Goal: Complete application form: Complete application form

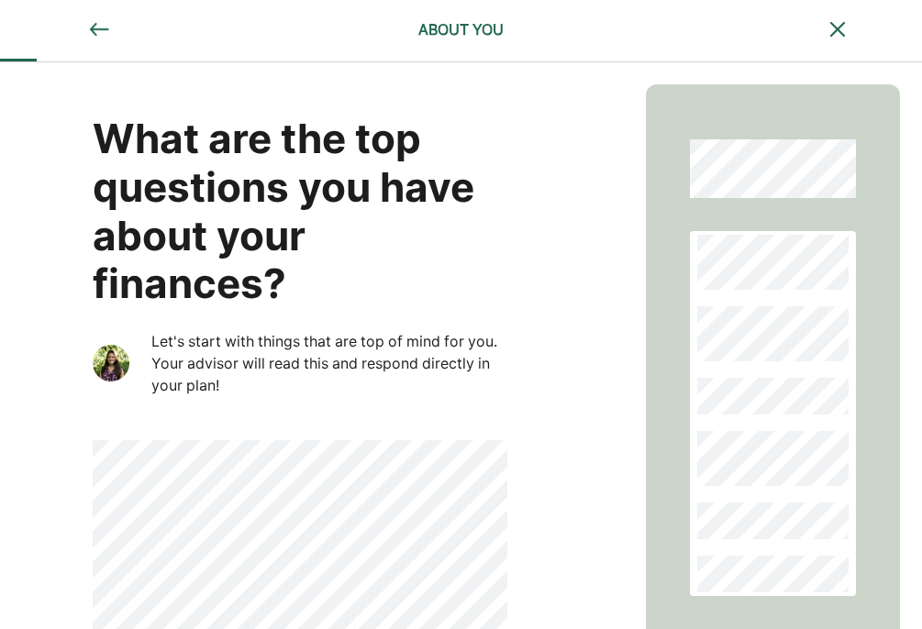
scroll to position [159, 0]
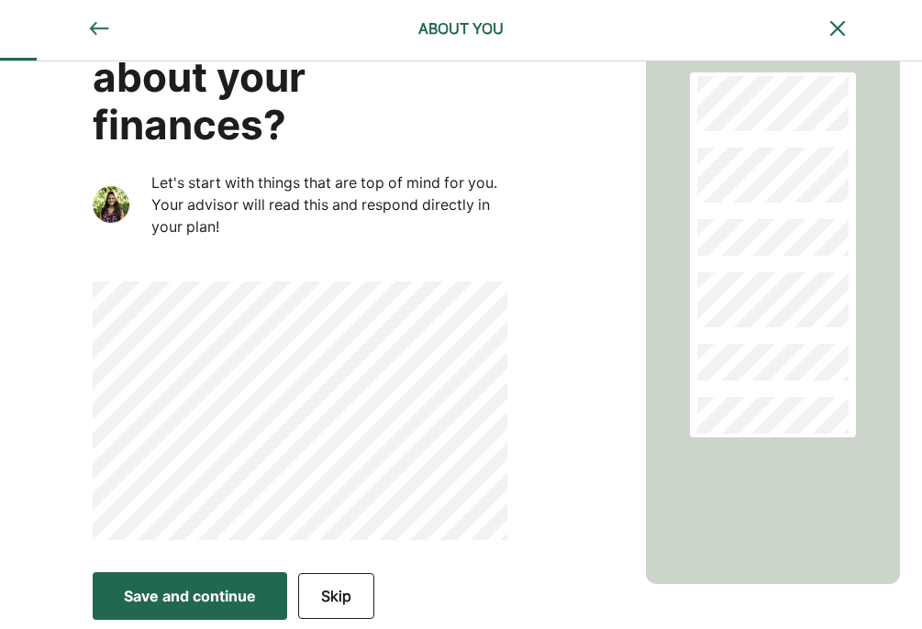
click at [96, 265] on div "What are the top questions you have about your finances? Let's start with thing…" at bounding box center [300, 246] width 415 height 588
click at [207, 613] on button "Save and continue Save Save and continue" at bounding box center [190, 596] width 194 height 48
click at [176, 590] on div "Save and continue" at bounding box center [190, 596] width 132 height 22
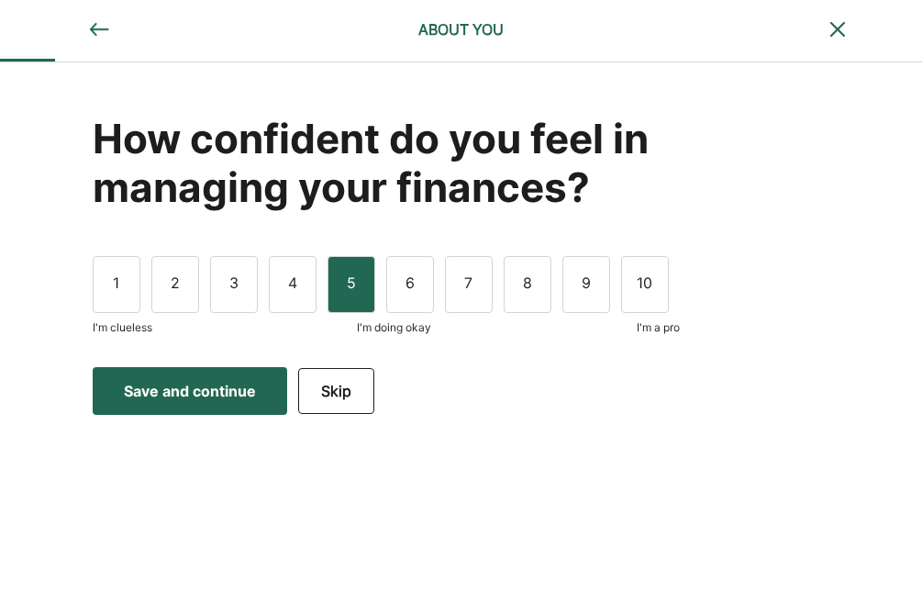
click at [344, 301] on div "5" at bounding box center [351, 284] width 48 height 57
click at [218, 394] on div "Save and continue" at bounding box center [190, 391] width 132 height 22
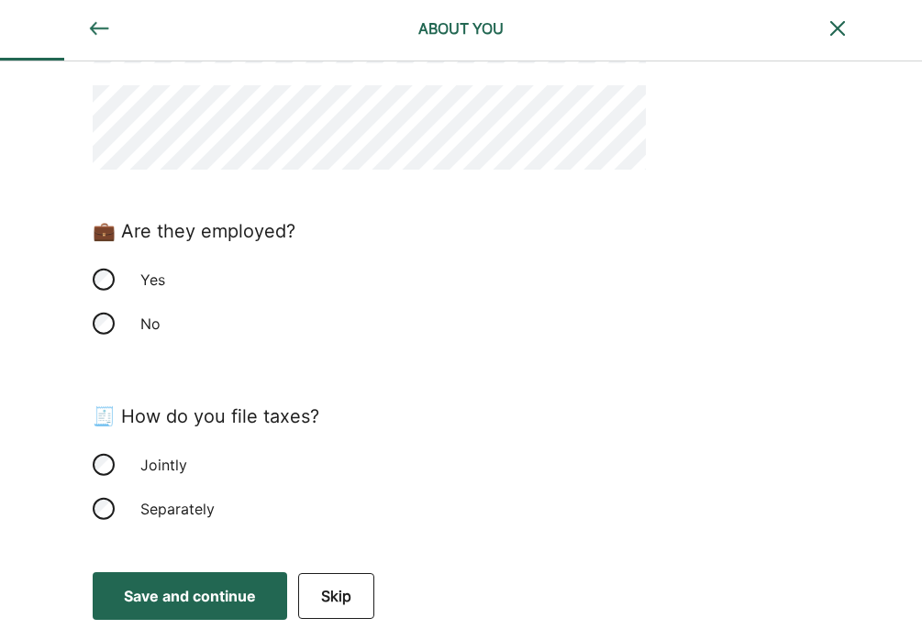
click at [205, 595] on div "Save and continue" at bounding box center [190, 596] width 132 height 22
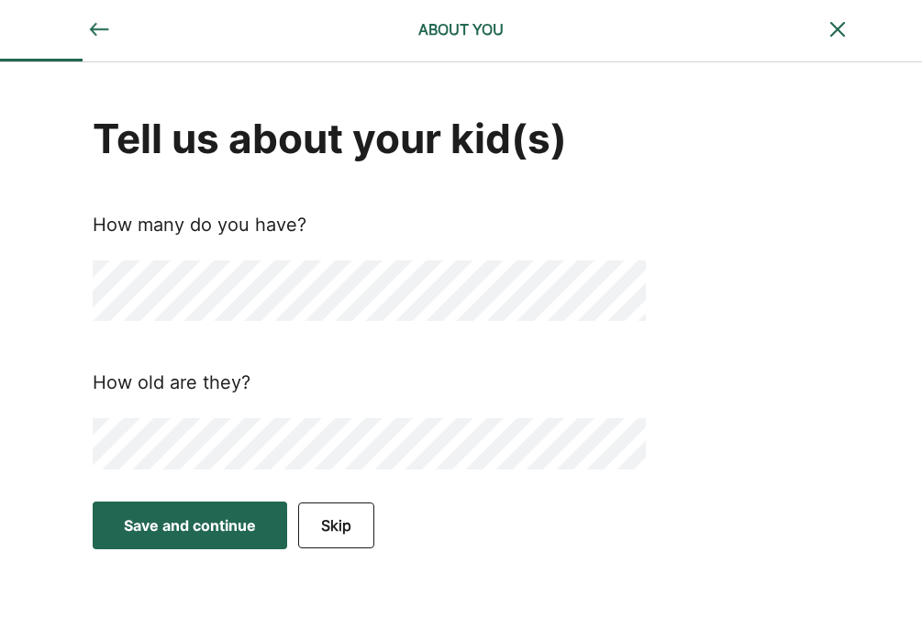
click at [220, 518] on div "Save and continue" at bounding box center [190, 526] width 132 height 22
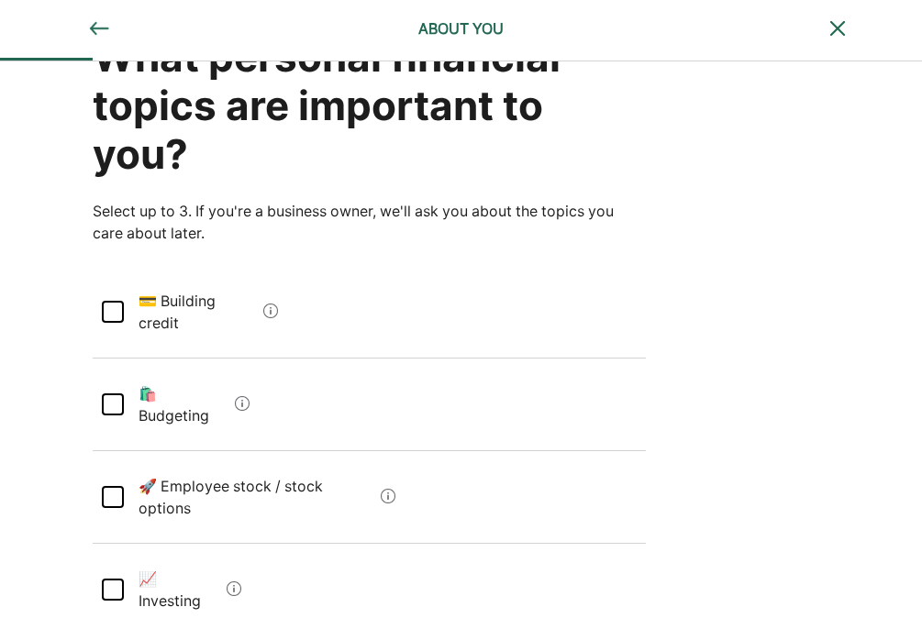
scroll to position [80, 0]
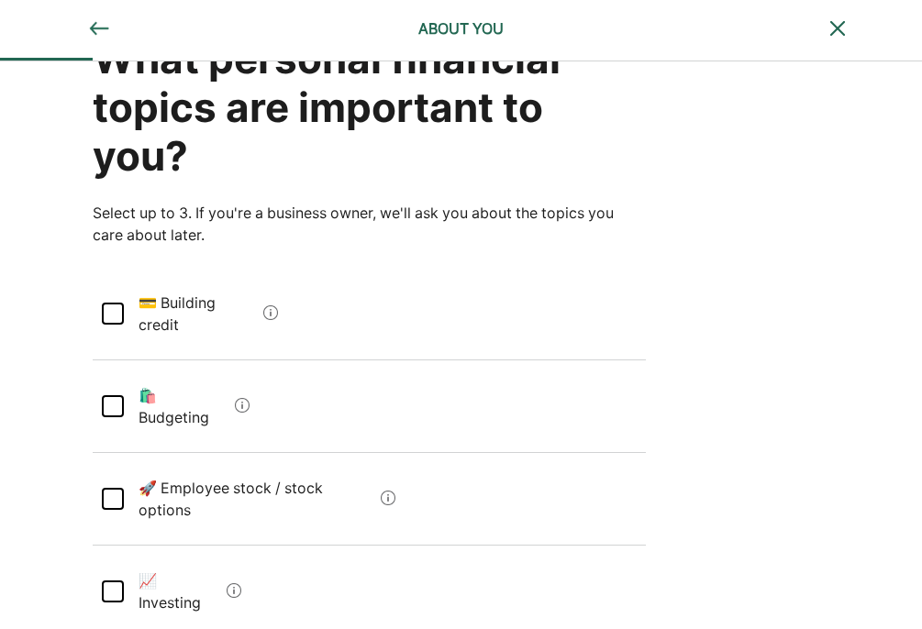
click at [109, 395] on div at bounding box center [113, 406] width 22 height 22
click at [109, 303] on div at bounding box center [113, 314] width 22 height 22
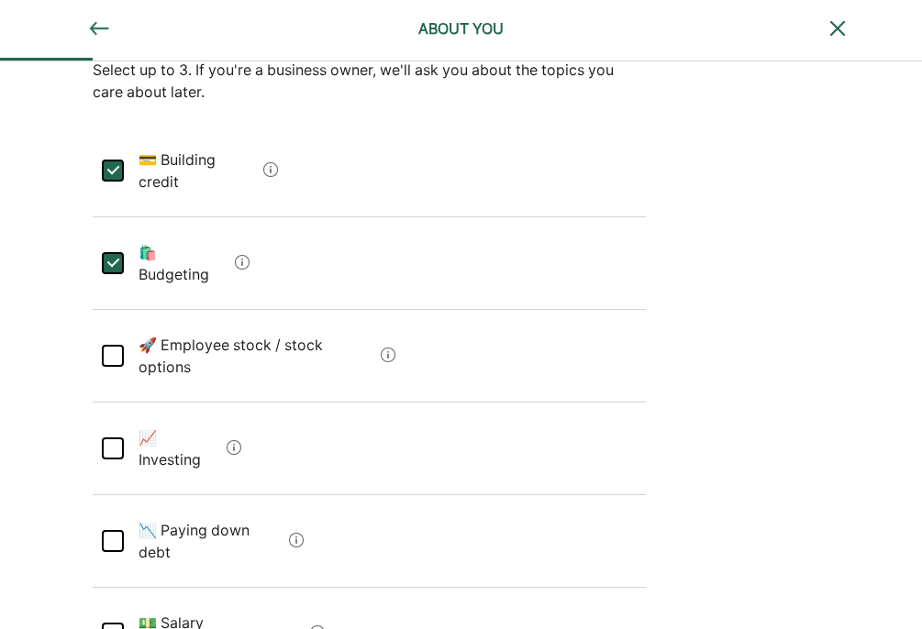
scroll to position [231, 0]
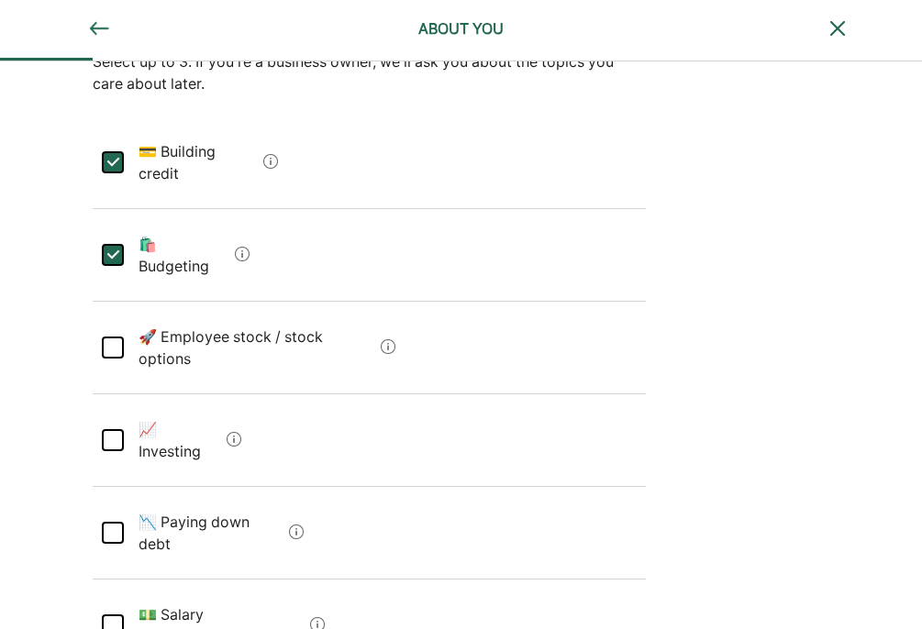
click at [113, 522] on div at bounding box center [113, 533] width 22 height 22
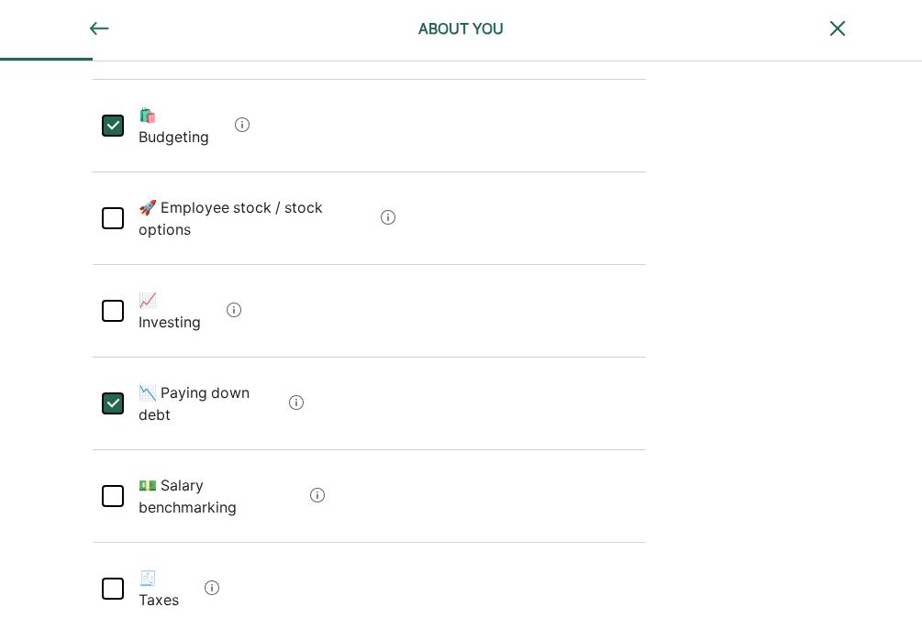
scroll to position [362, 0]
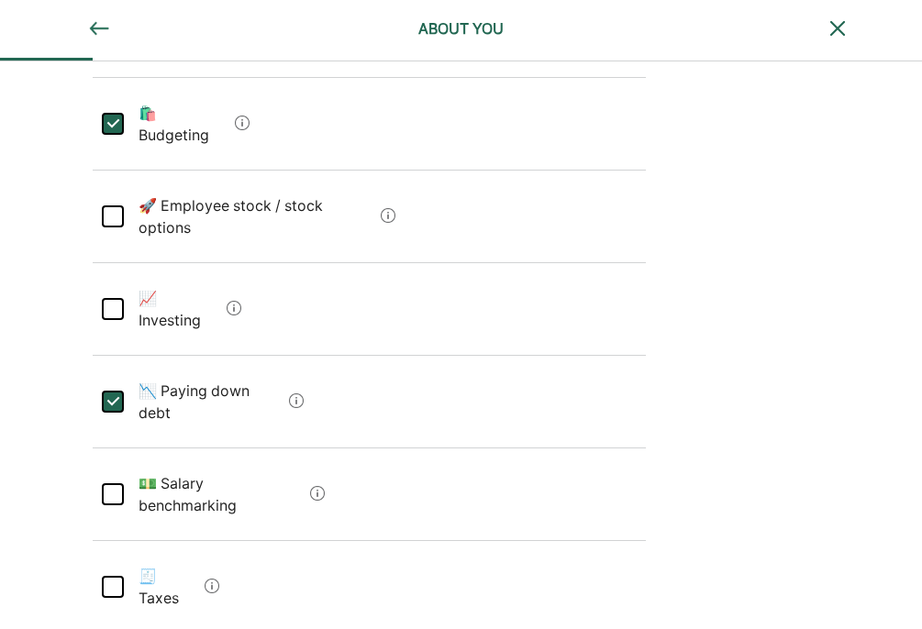
click at [116, 576] on div at bounding box center [113, 587] width 22 height 22
click at [112, 483] on div at bounding box center [113, 494] width 22 height 22
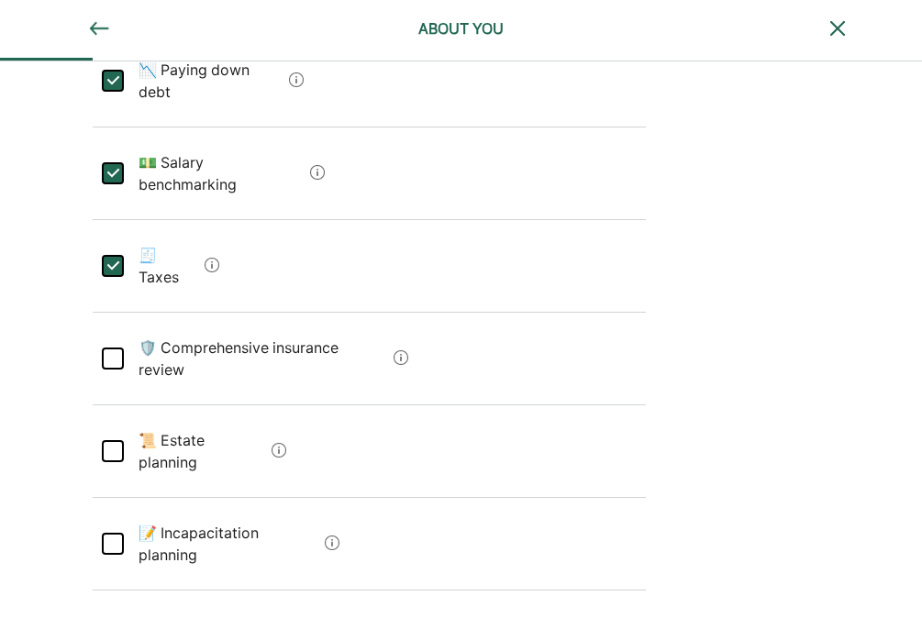
scroll to position [690, 0]
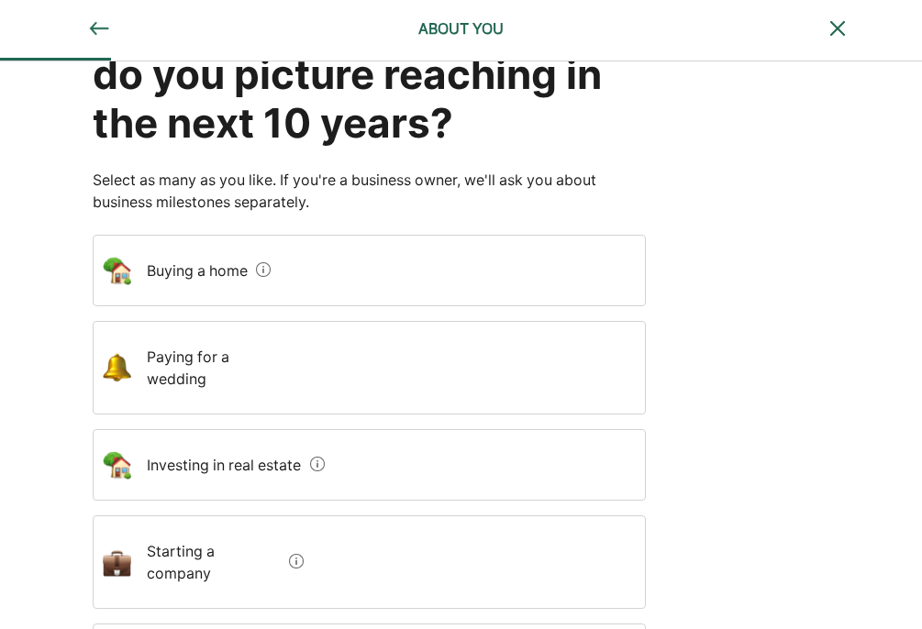
scroll to position [127, 0]
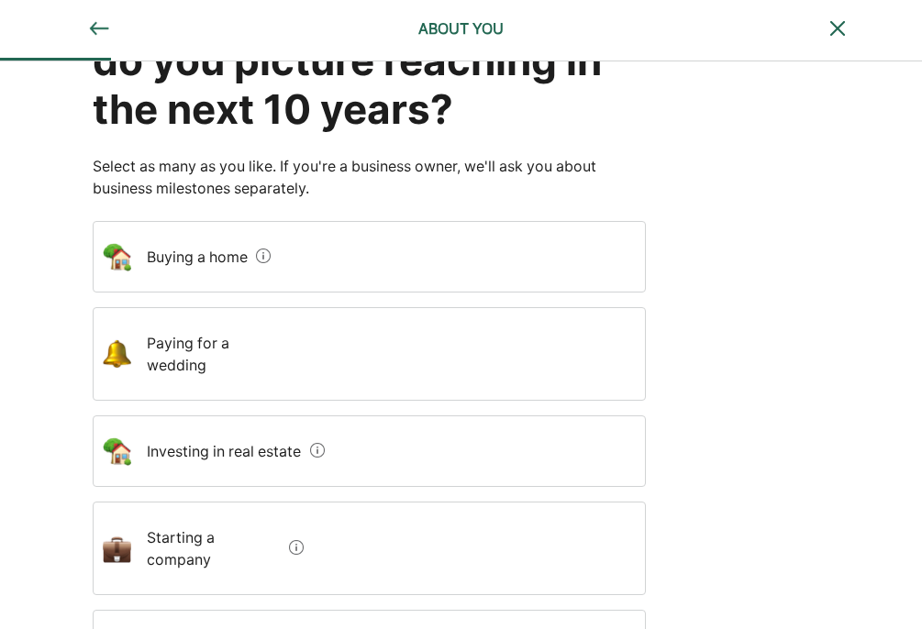
click at [373, 246] on div "Buying a home" at bounding box center [369, 257] width 553 height 72
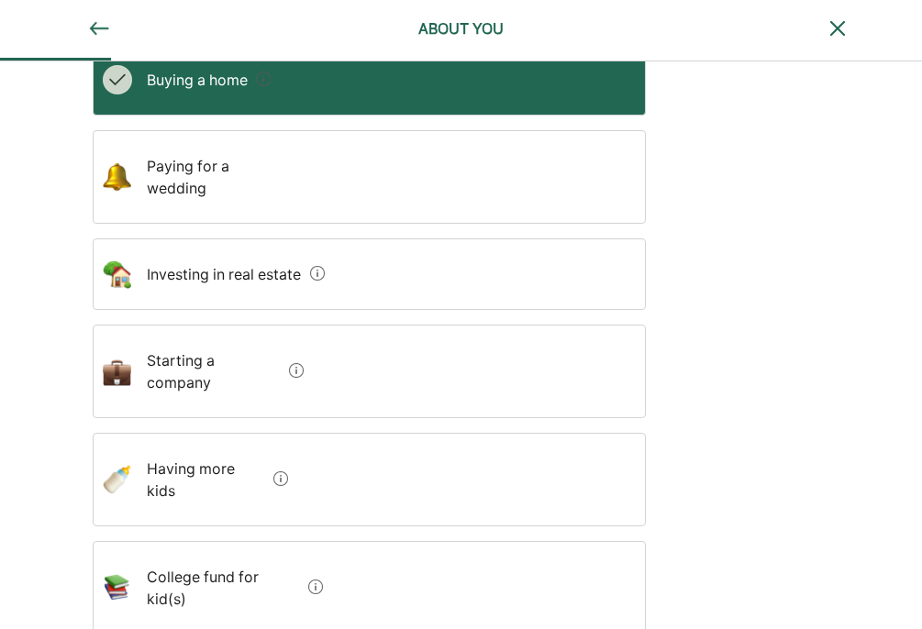
click at [351, 437] on div "Having more kids" at bounding box center [369, 480] width 553 height 94
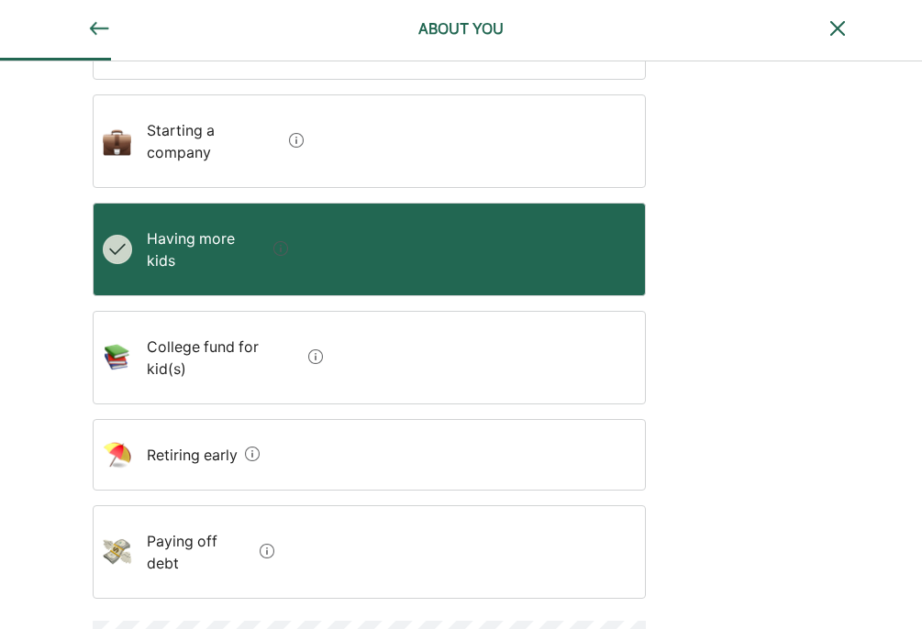
scroll to position [537, 0]
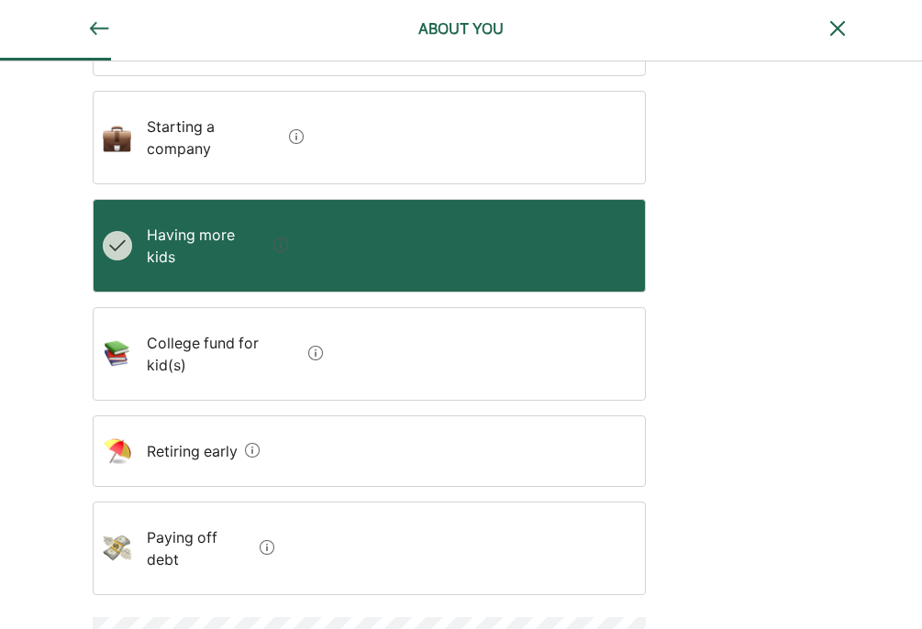
click at [310, 502] on div "Paying off debt" at bounding box center [369, 549] width 553 height 94
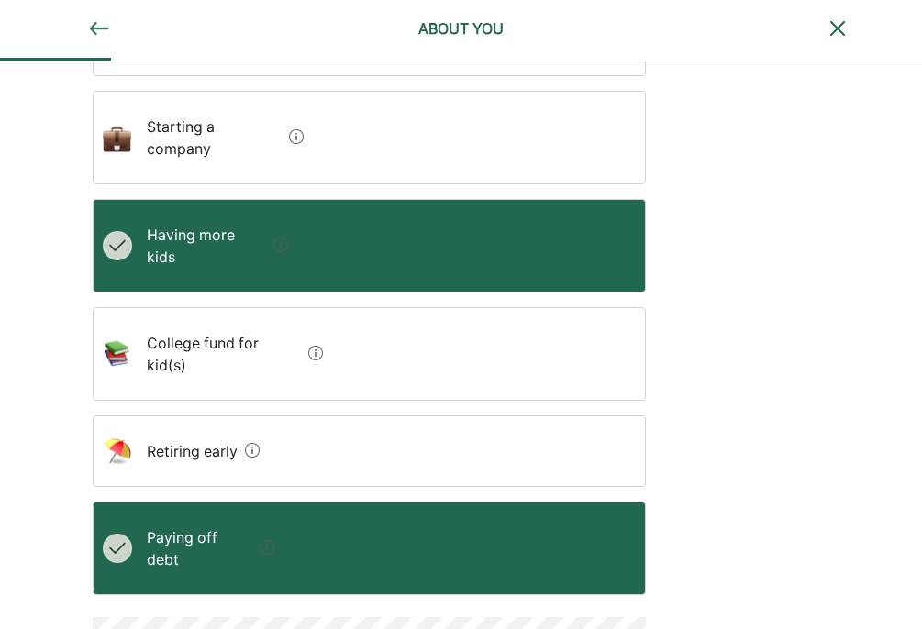
scroll to position [556, 0]
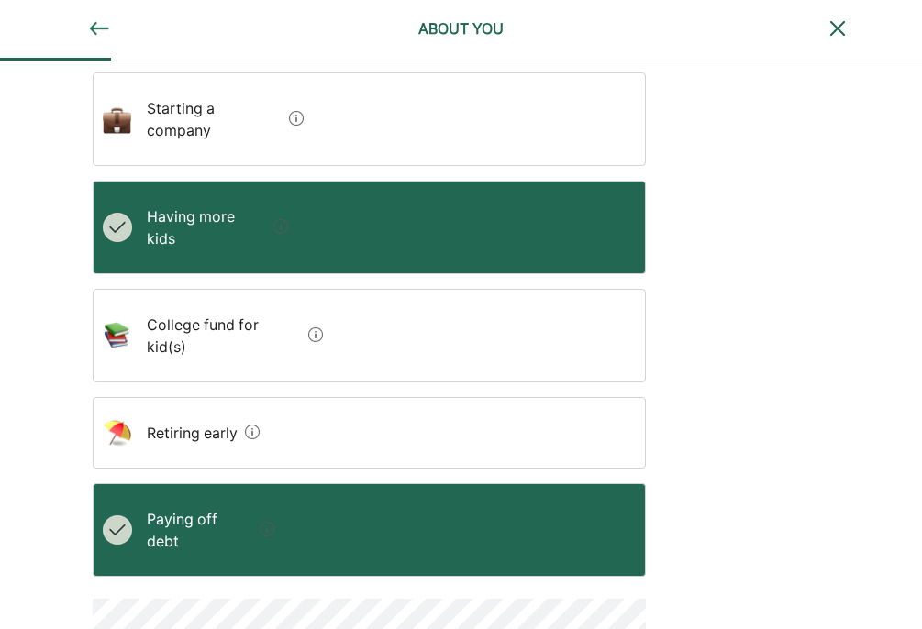
click at [289, 299] on kid\(s\) "College fund for kid(s)" at bounding box center [216, 335] width 169 height 73
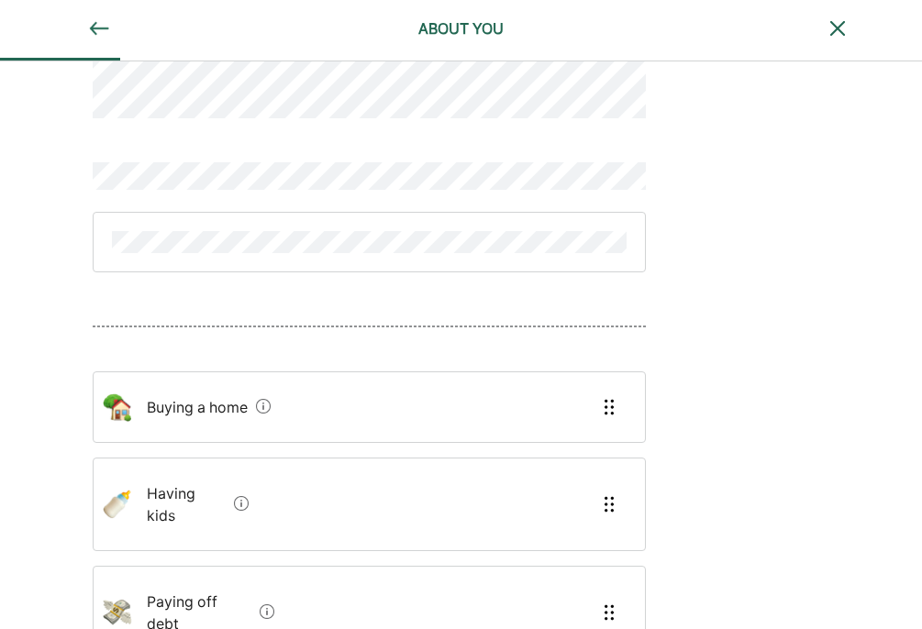
scroll to position [205, 0]
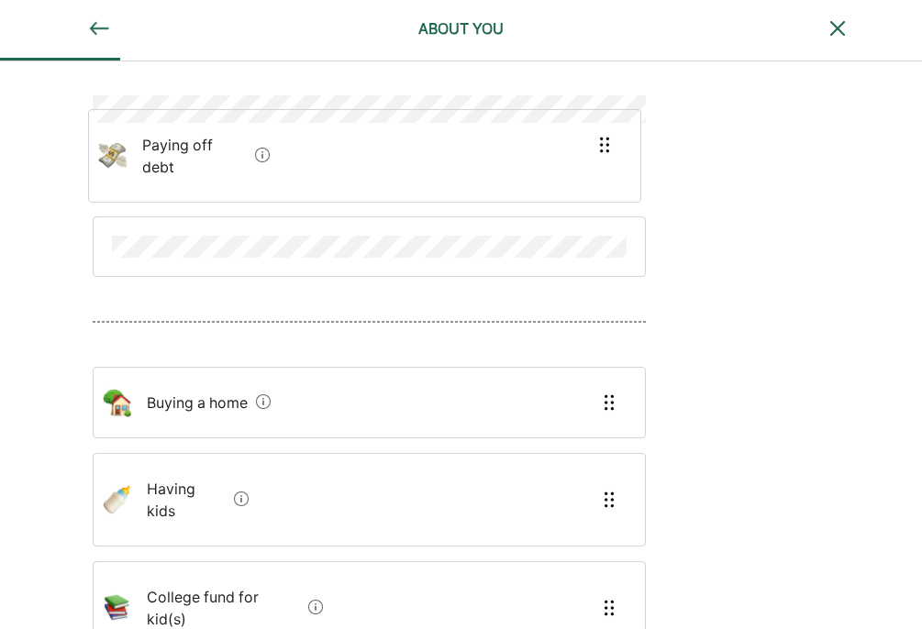
drag, startPoint x: 188, startPoint y: 475, endPoint x: 183, endPoint y: 147, distance: 328.4
click at [183, 147] on div "Buying a home Having kids Paying off debt College fund for kid(s)" at bounding box center [369, 325] width 553 height 831
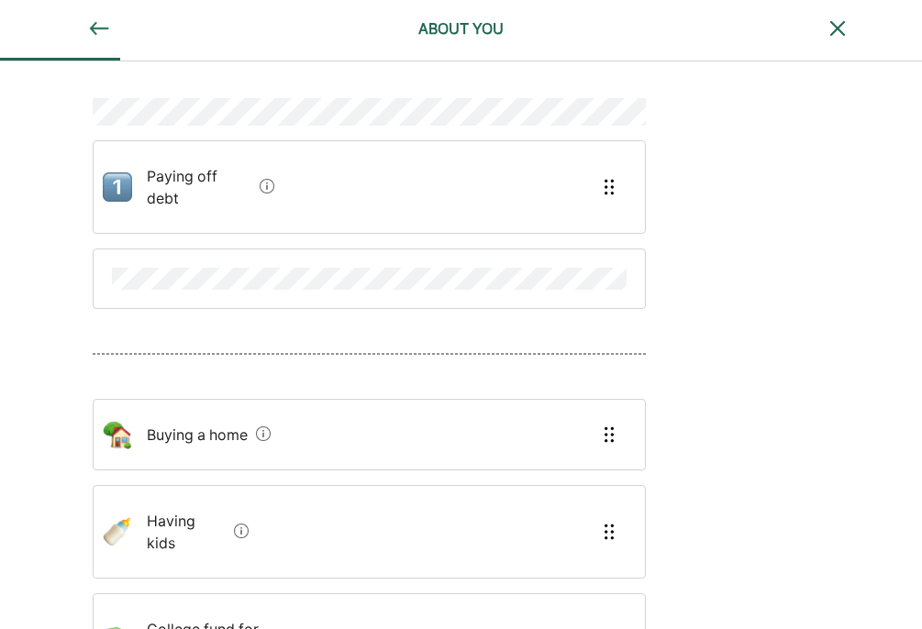
scroll to position [156, 0]
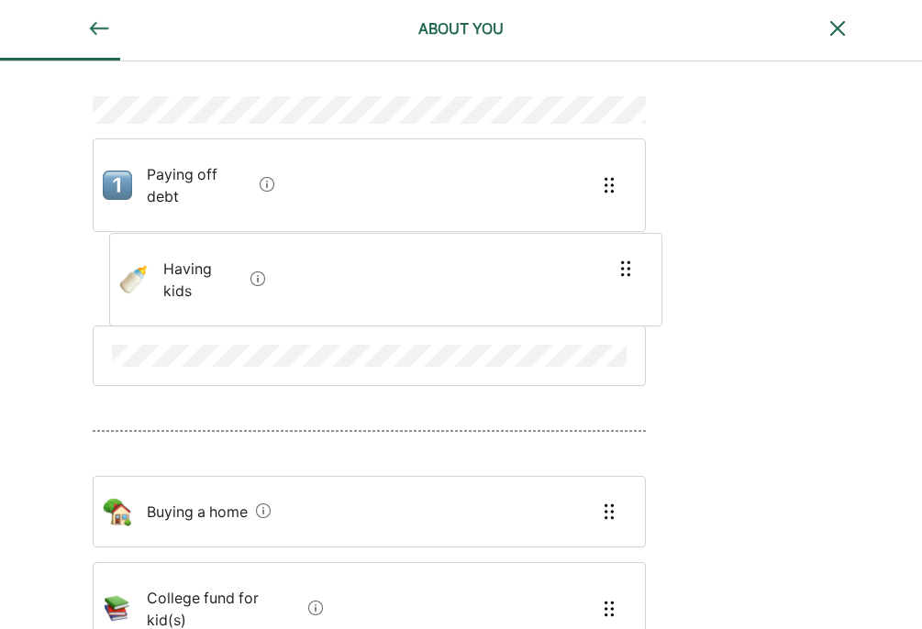
drag, startPoint x: 190, startPoint y: 494, endPoint x: 205, endPoint y: 256, distance: 239.0
click at [205, 255] on div "Paying off debt Buying a home Having kids College fund for kid(s)" at bounding box center [369, 326] width 553 height 831
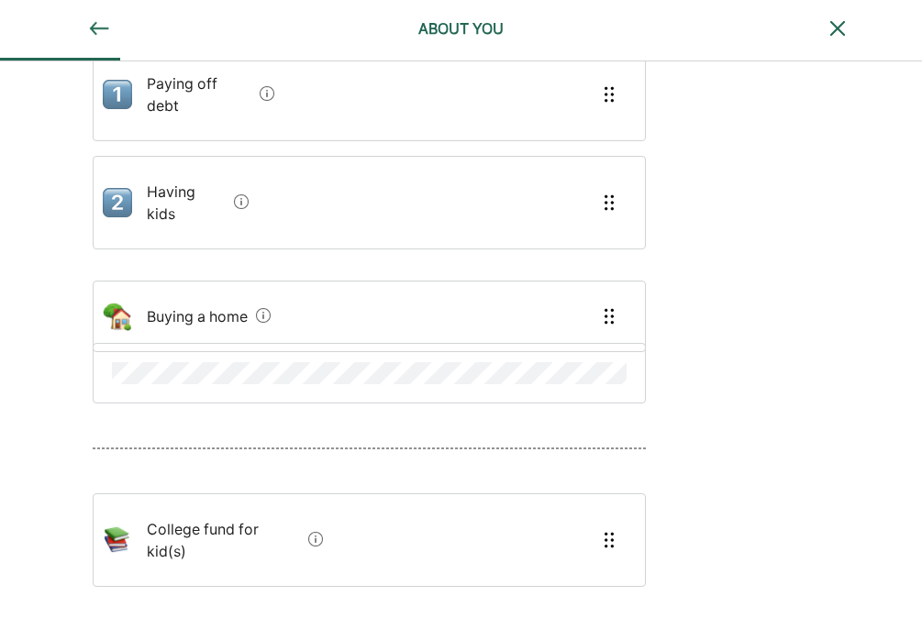
scroll to position [234, 0]
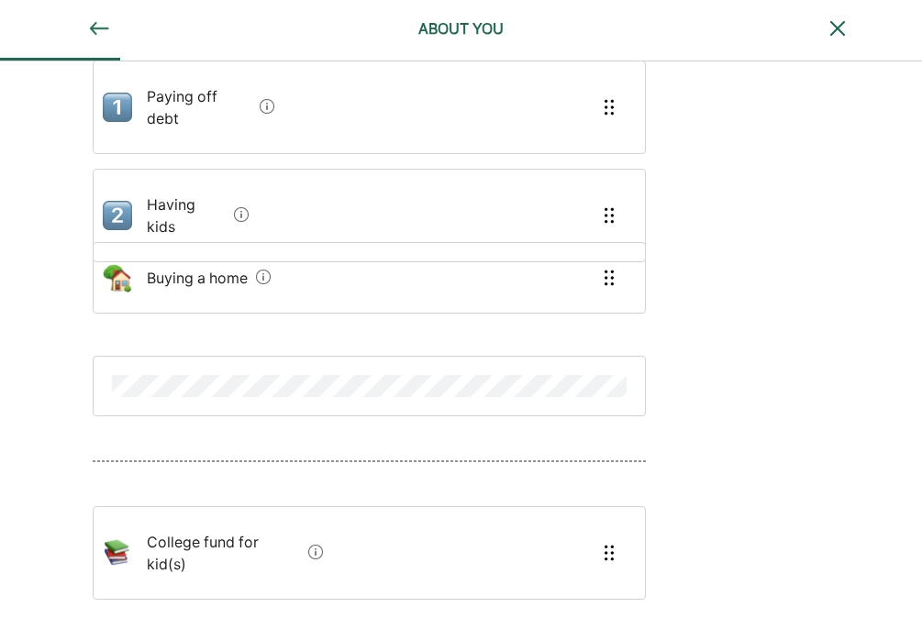
drag, startPoint x: 183, startPoint y: 410, endPoint x: 183, endPoint y: 272, distance: 138.5
click at [183, 272] on div "Paying off debt Having kids Buying a home College fund for kid(s)" at bounding box center [369, 259] width 553 height 853
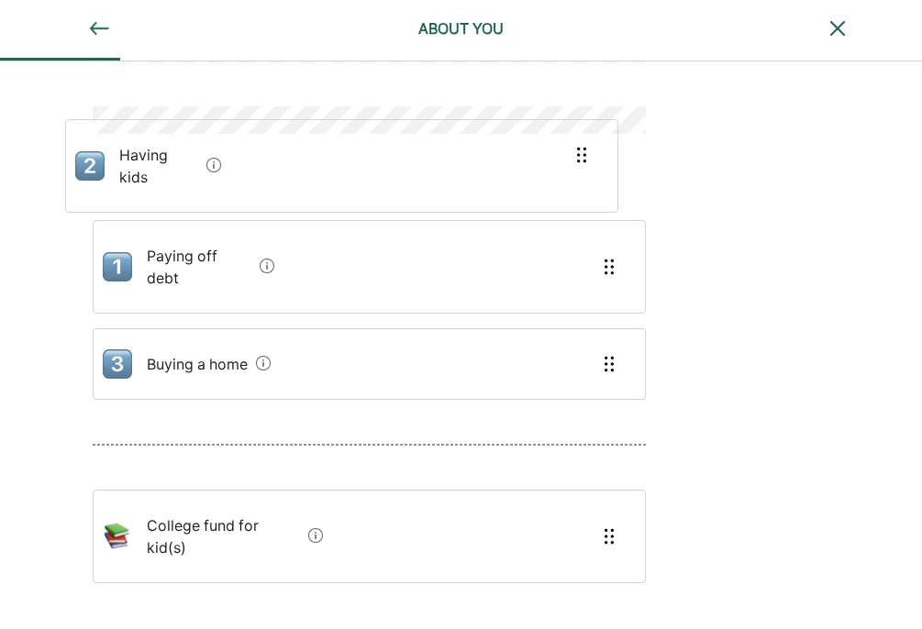
scroll to position [139, 0]
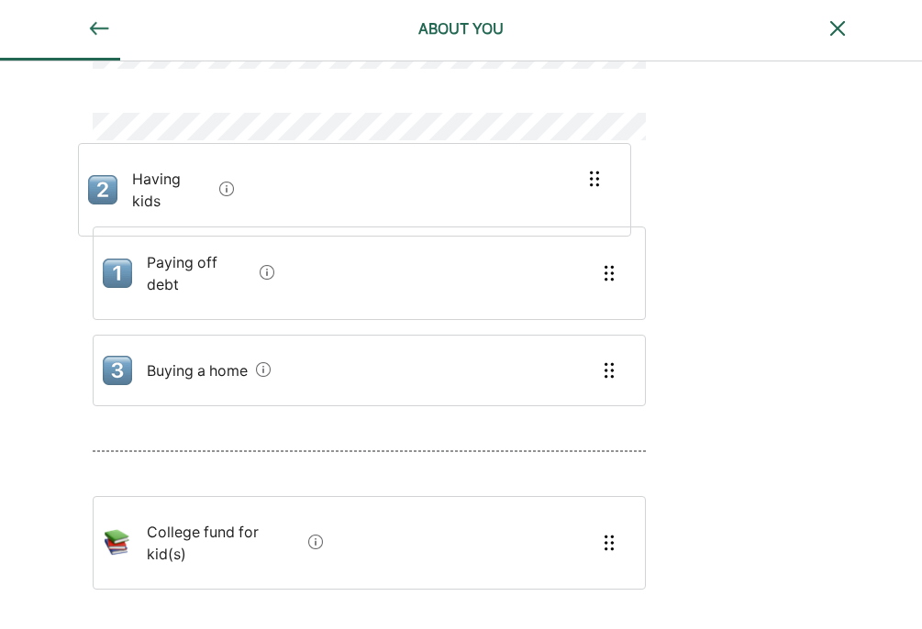
drag, startPoint x: 266, startPoint y: 228, endPoint x: 245, endPoint y: 161, distance: 71.1
click at [245, 160] on div "Paying off debt Having kids Buying a home" at bounding box center [369, 288] width 553 height 266
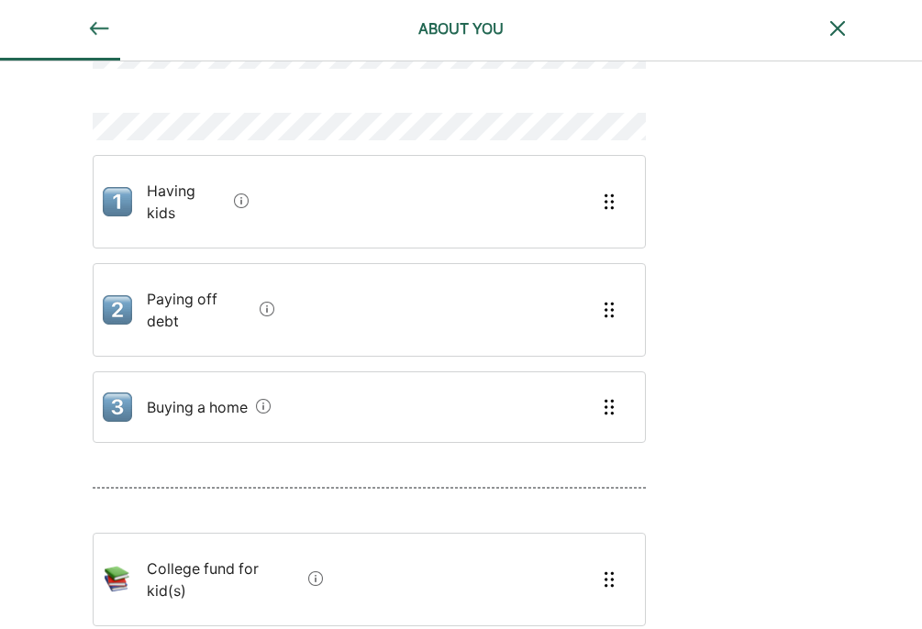
scroll to position [179, 0]
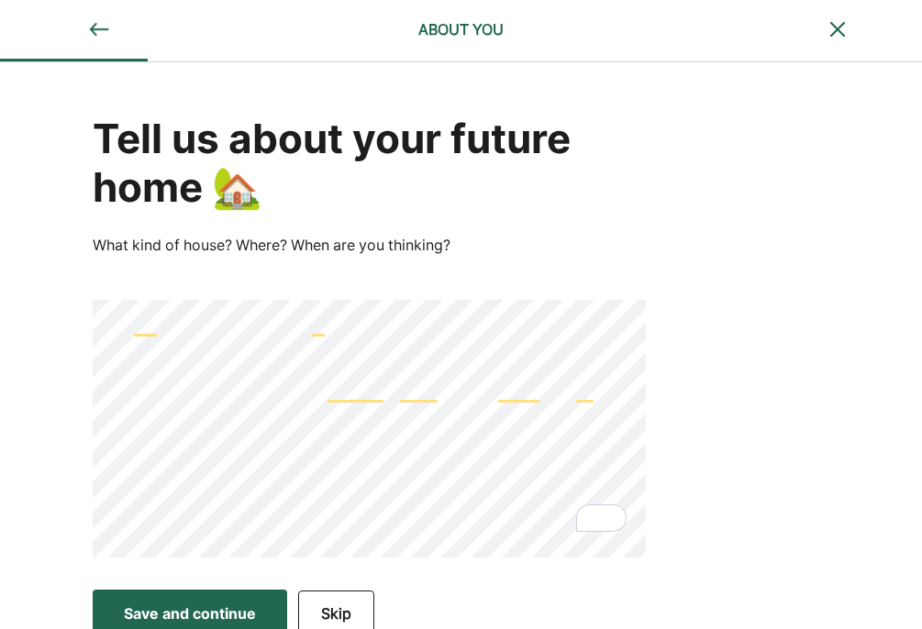
scroll to position [17, 0]
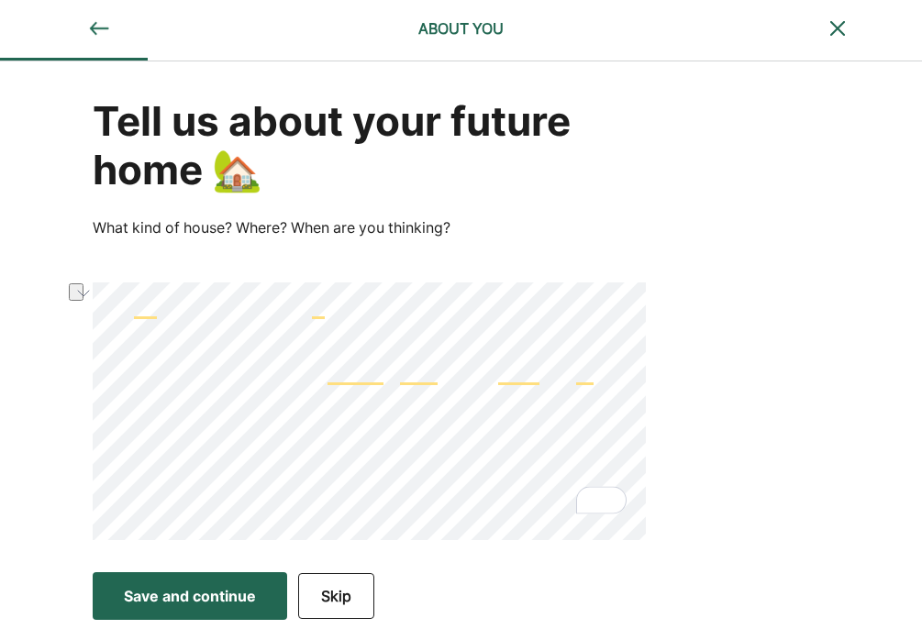
click at [88, 436] on html "ABOUT YOU Tell us about your future home 🏡 What kind of house? Where? When are …" at bounding box center [461, 297] width 922 height 629
click at [203, 593] on div "Save and continue" at bounding box center [190, 596] width 132 height 22
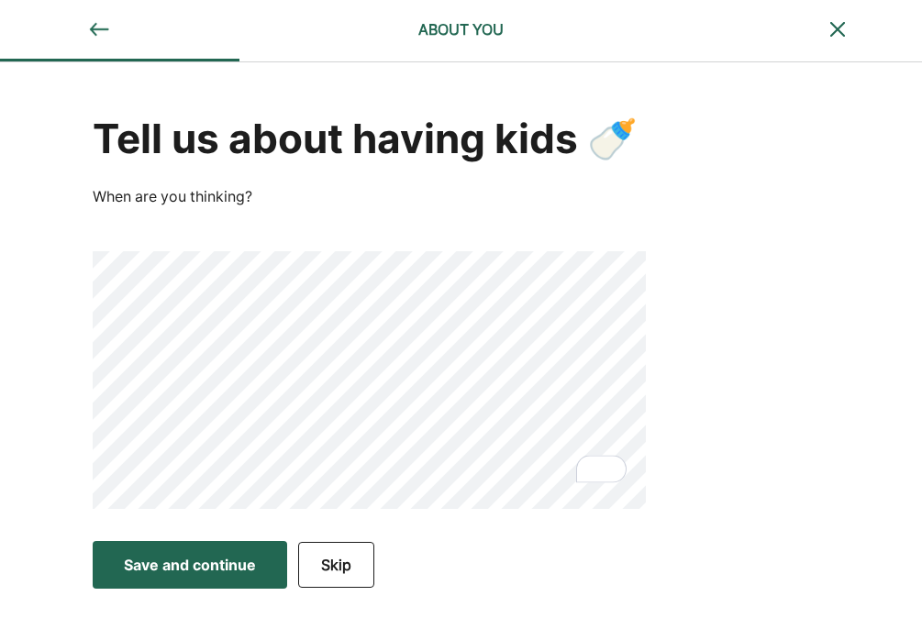
click at [166, 549] on button "Save and continue Save Save and continue" at bounding box center [190, 565] width 194 height 48
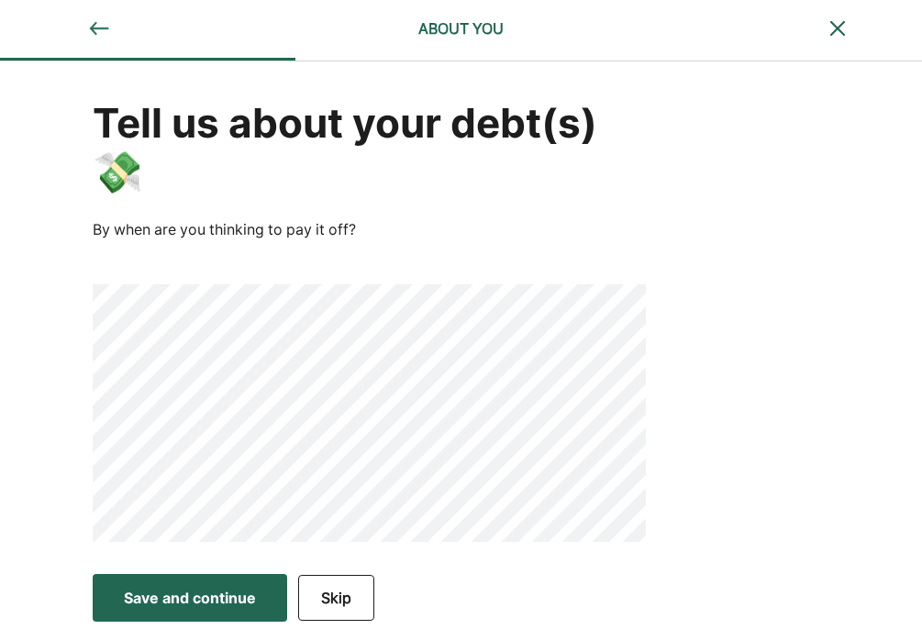
scroll to position [17, 0]
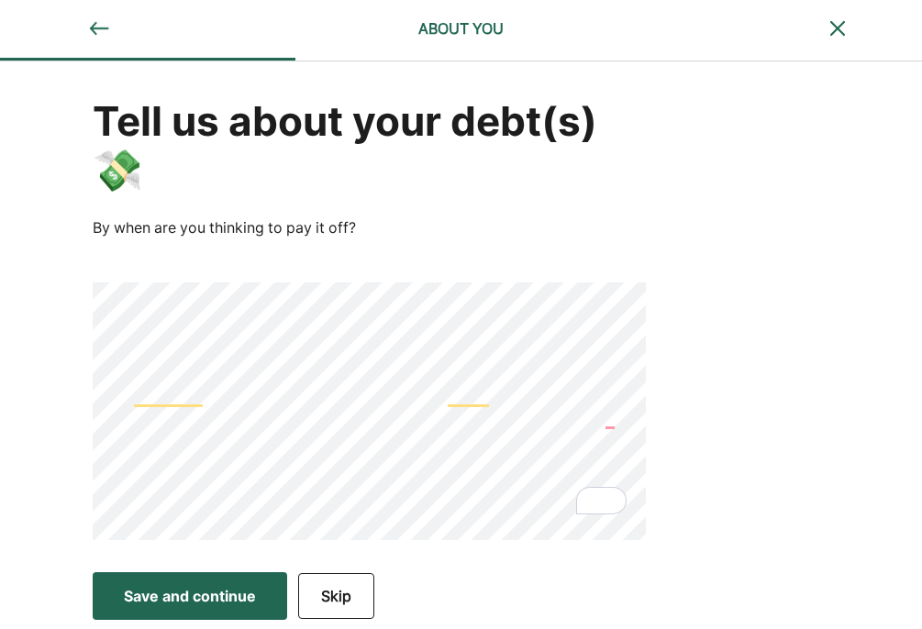
click at [161, 591] on div "Save and continue" at bounding box center [190, 596] width 132 height 22
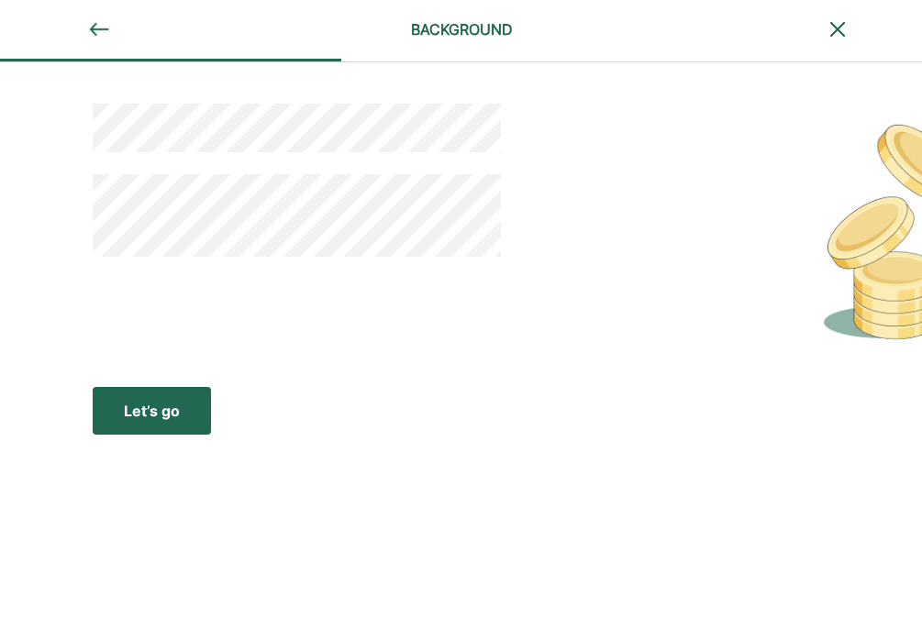
scroll to position [0, 0]
click at [182, 407] on button "Let’s go Save Let’s go" at bounding box center [152, 411] width 118 height 48
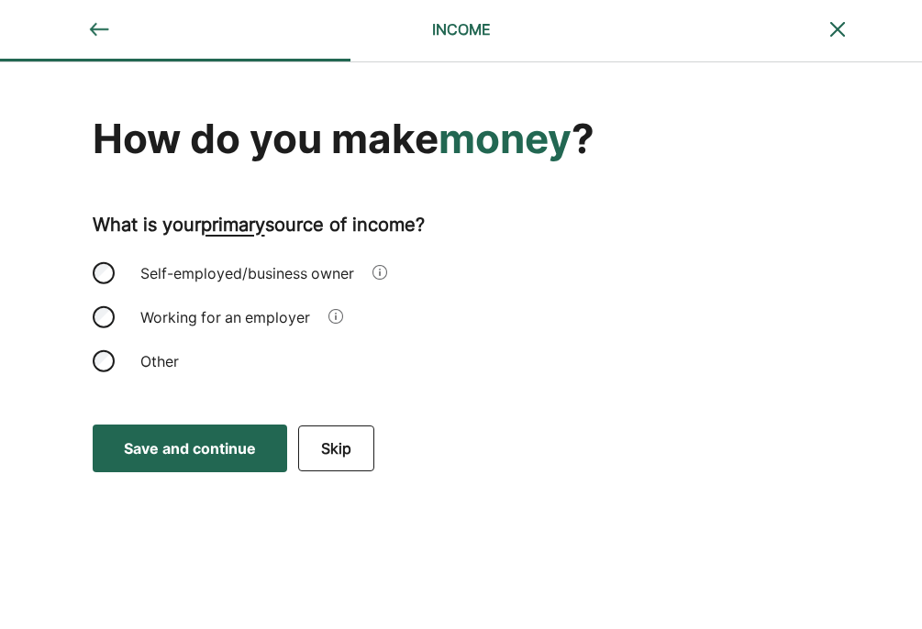
click at [94, 264] on div "Self-employed/business owner" at bounding box center [369, 273] width 553 height 44
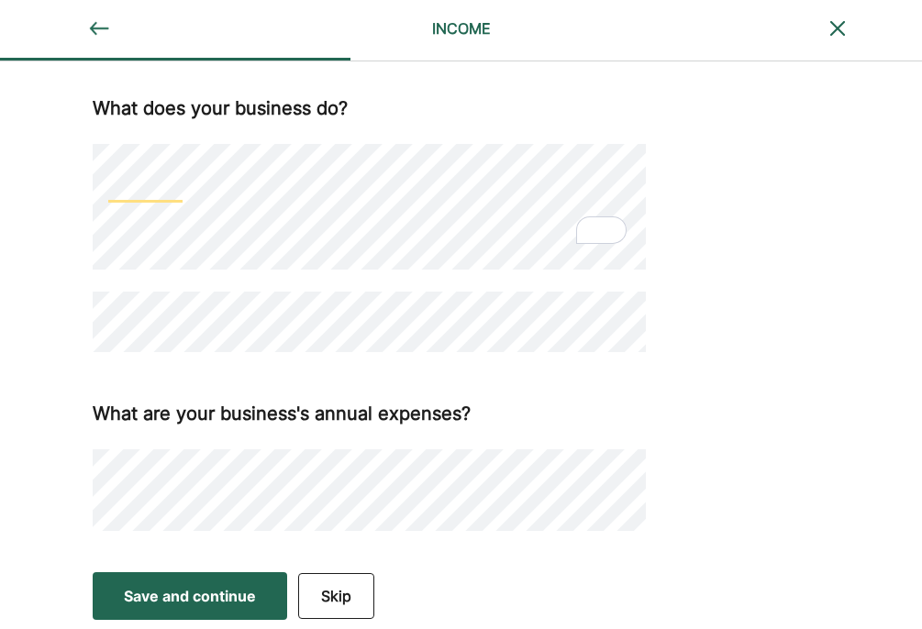
scroll to position [650, 0]
click at [206, 589] on div "Save and continue" at bounding box center [190, 596] width 132 height 22
click at [226, 599] on div "Save and continue" at bounding box center [190, 596] width 132 height 22
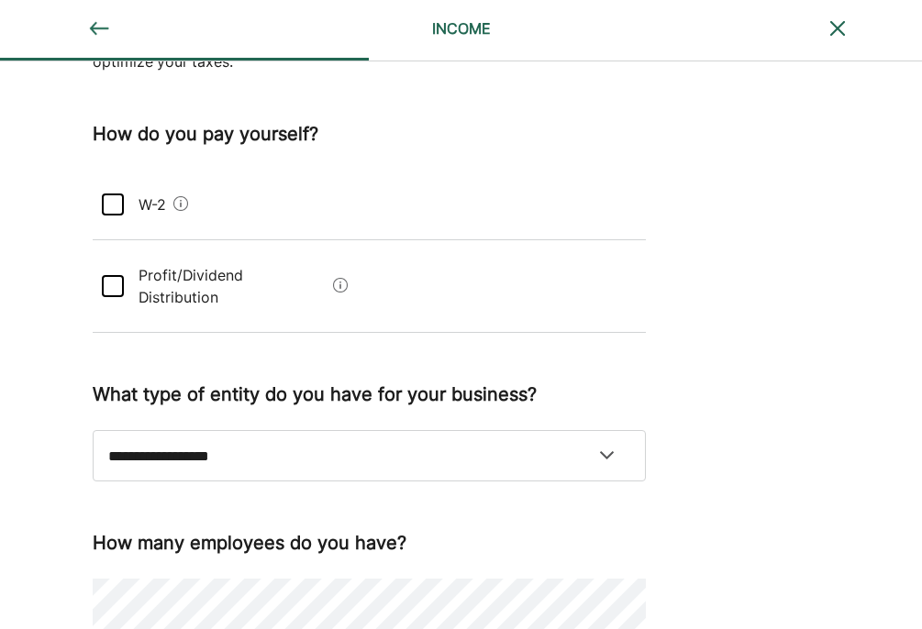
scroll to position [212, 0]
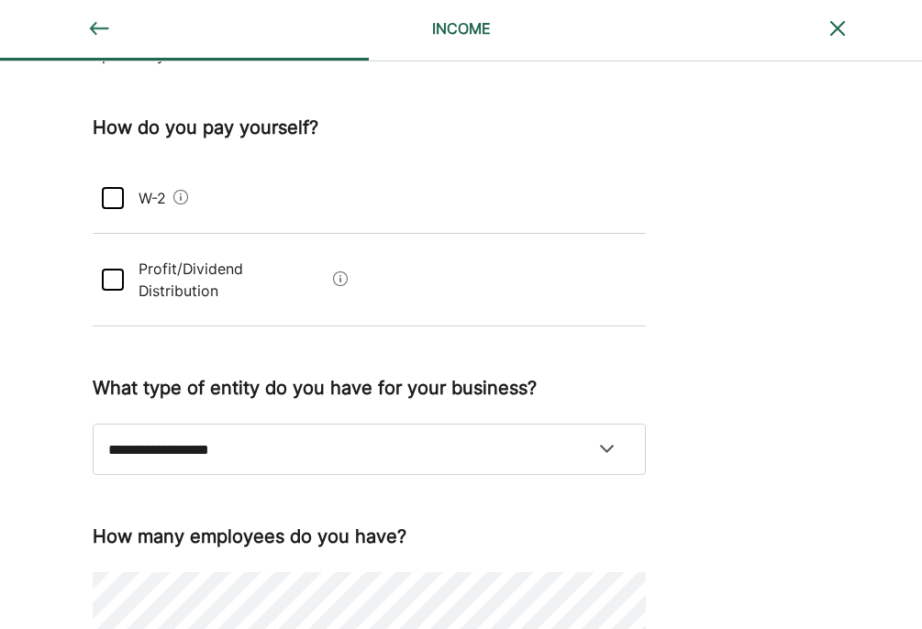
click at [116, 271] on div at bounding box center [113, 280] width 22 height 22
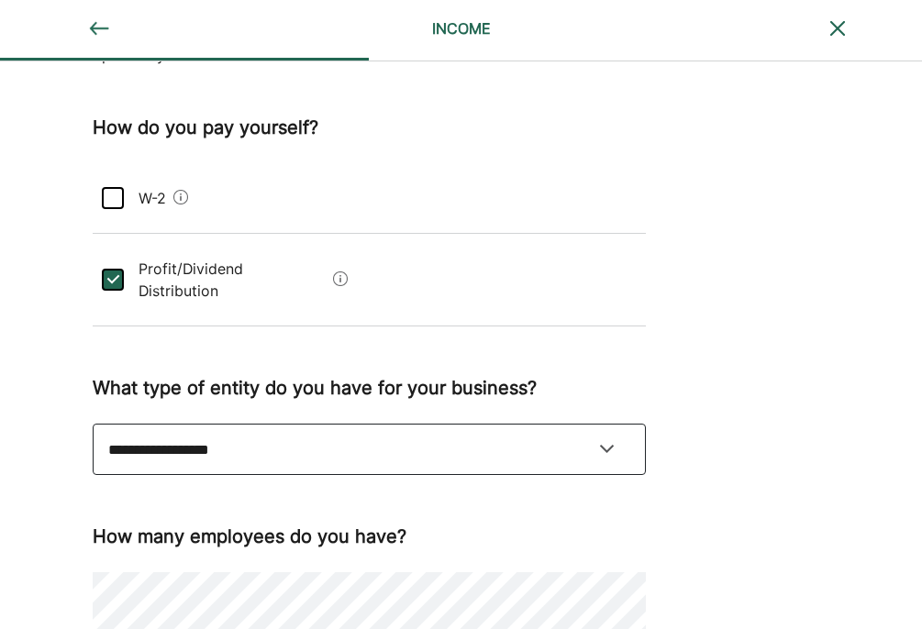
click at [251, 424] on select "**********" at bounding box center [369, 449] width 553 height 51
select select "**********"
click at [93, 424] on select "**********" at bounding box center [369, 449] width 553 height 51
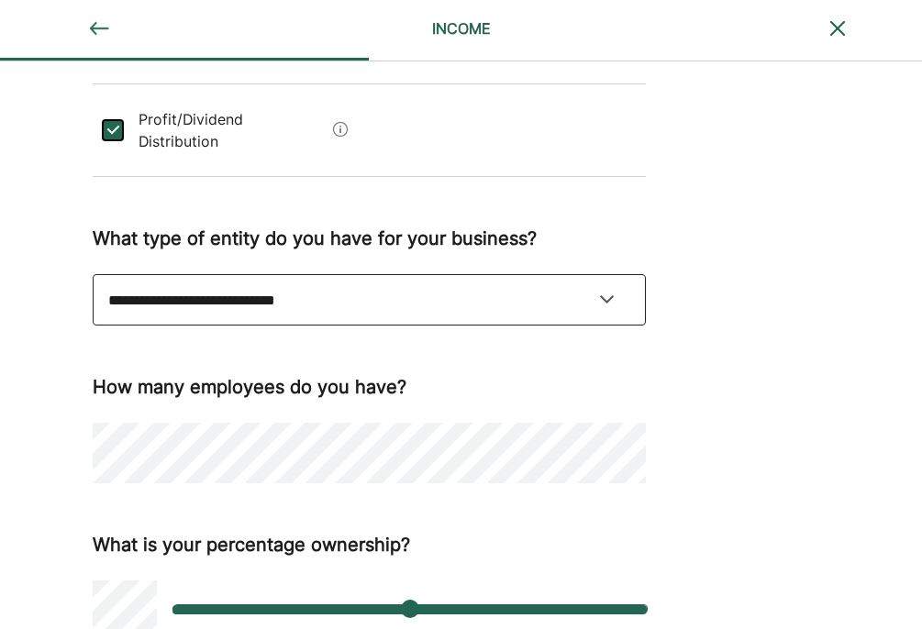
click at [357, 277] on select "**********" at bounding box center [369, 299] width 553 height 51
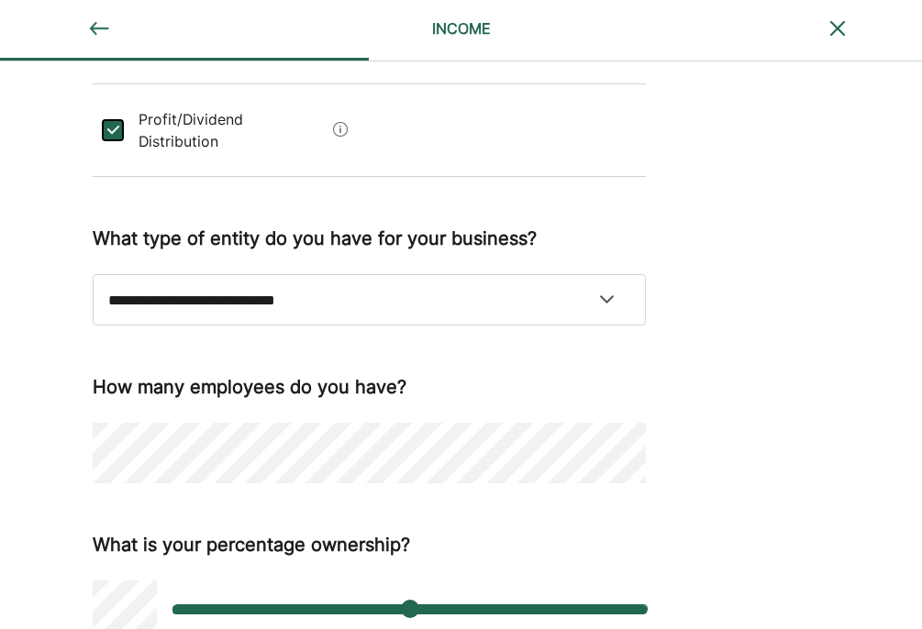
scroll to position [439, 0]
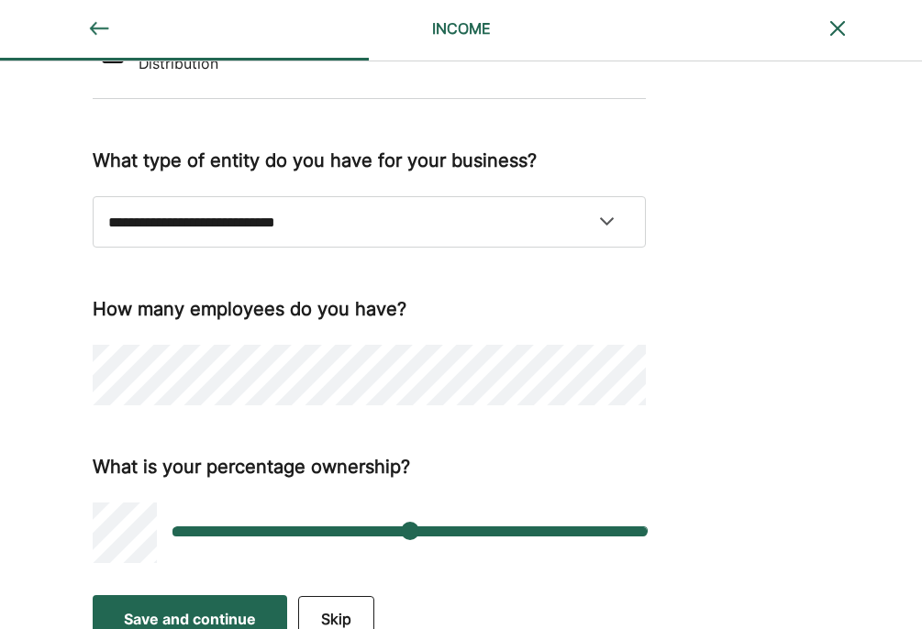
click at [215, 608] on div "Save and continue" at bounding box center [190, 619] width 132 height 22
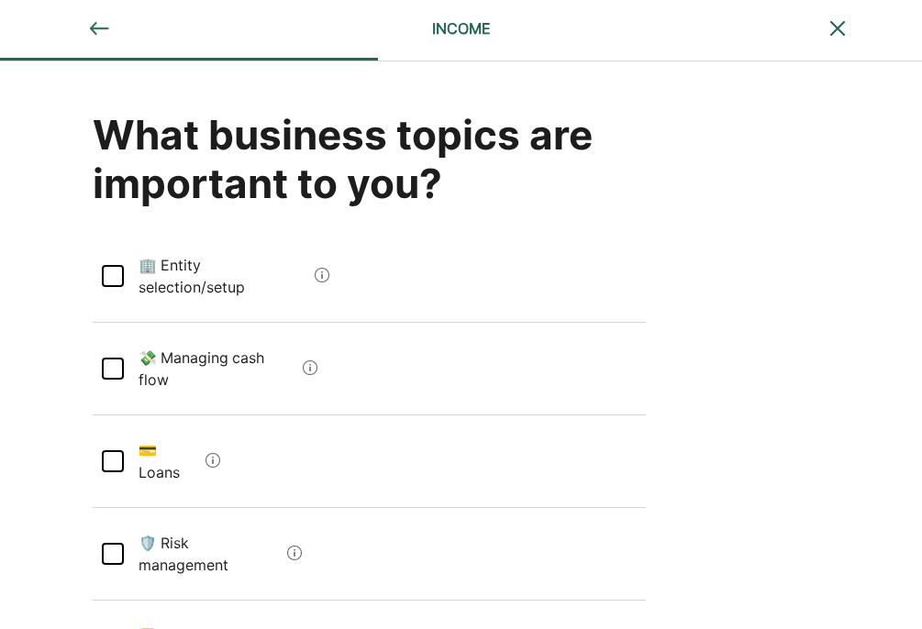
scroll to position [0, 0]
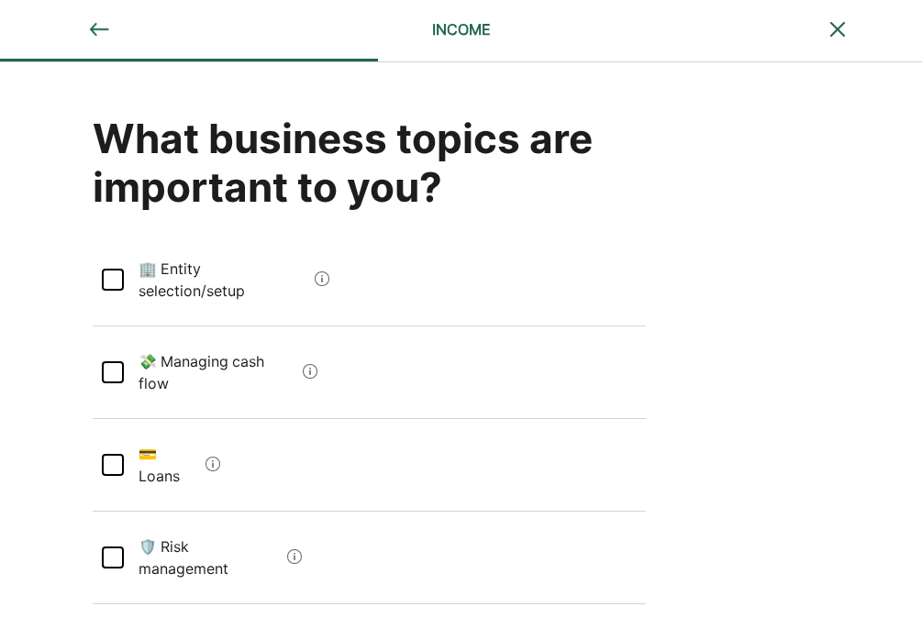
click at [107, 270] on div at bounding box center [113, 280] width 22 height 22
click at [109, 361] on div at bounding box center [113, 372] width 22 height 22
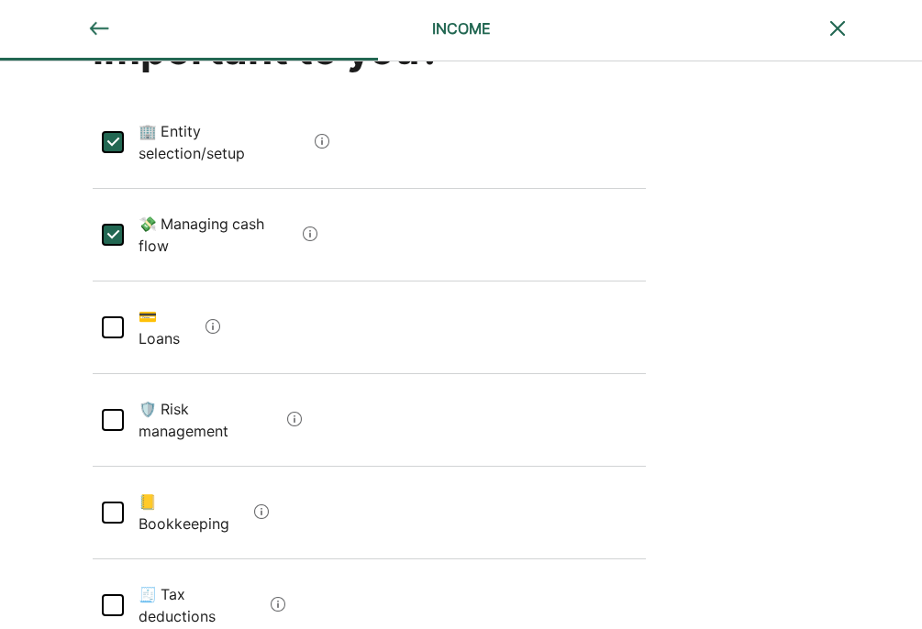
scroll to position [139, 0]
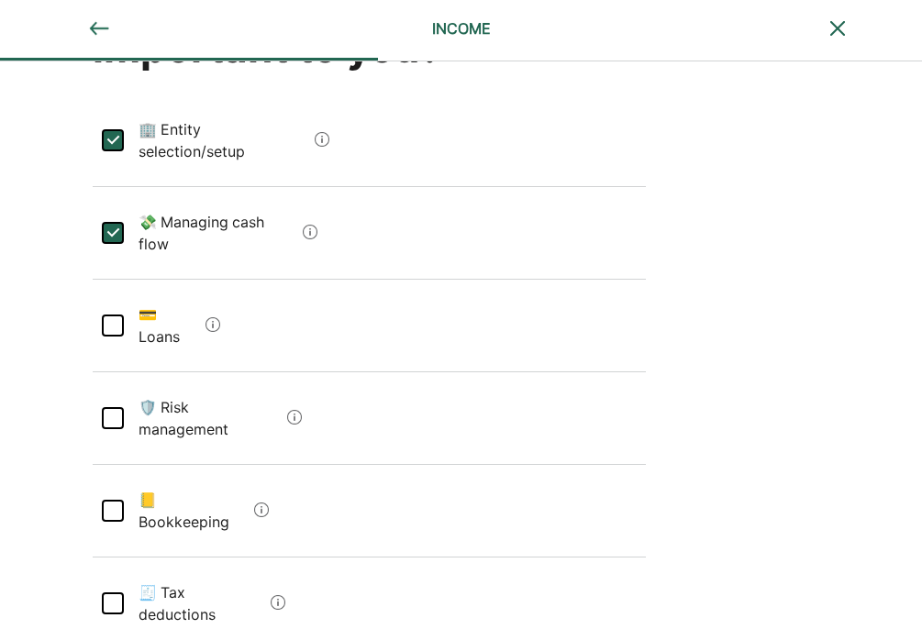
click at [109, 407] on div at bounding box center [113, 418] width 22 height 22
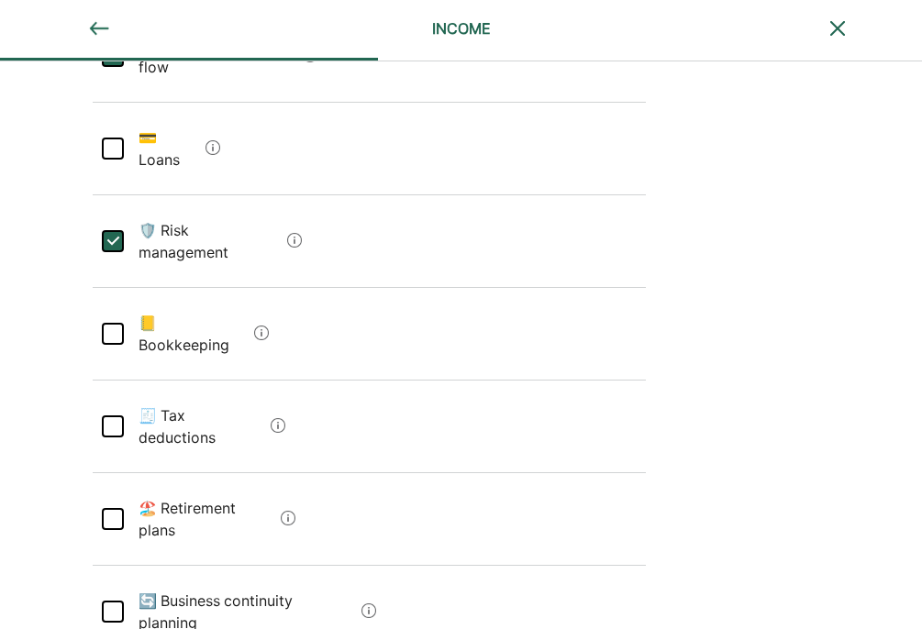
scroll to position [319, 0]
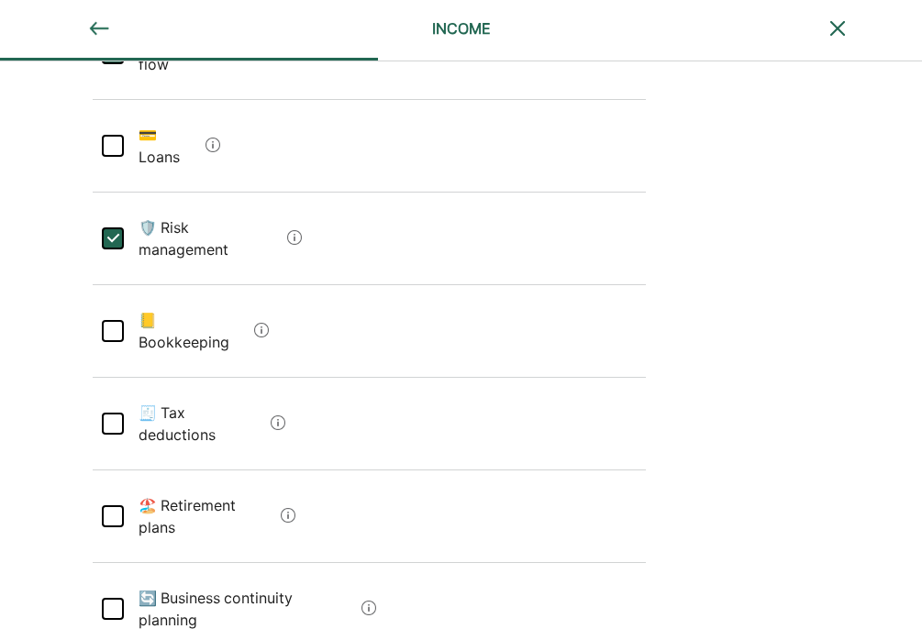
click at [108, 413] on div at bounding box center [113, 424] width 22 height 22
click at [109, 471] on div "🏖️ Retirement plans" at bounding box center [369, 517] width 553 height 93
click at [109, 471] on div "L 🏖️ Retirement plans" at bounding box center [369, 517] width 553 height 93
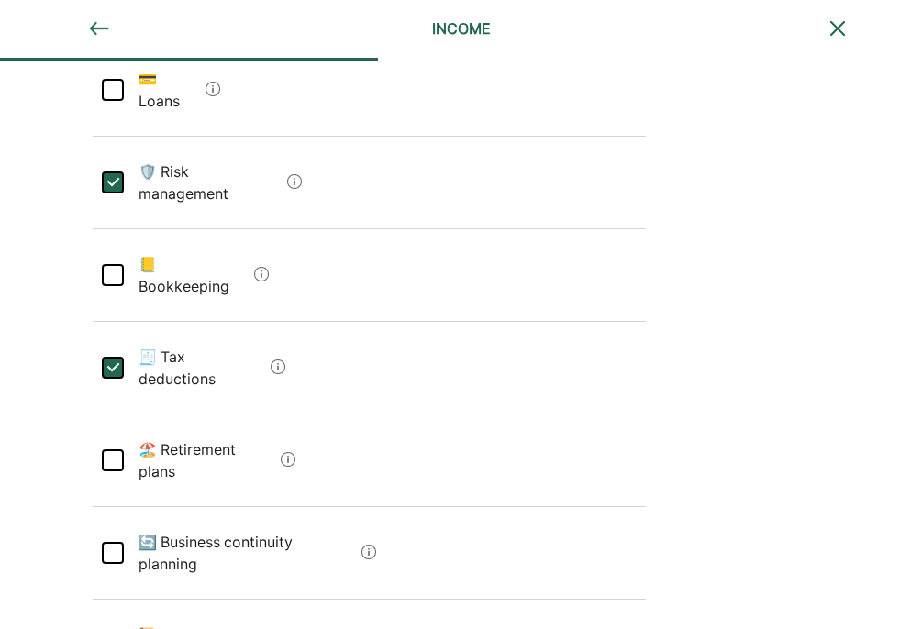
scroll to position [377, 0]
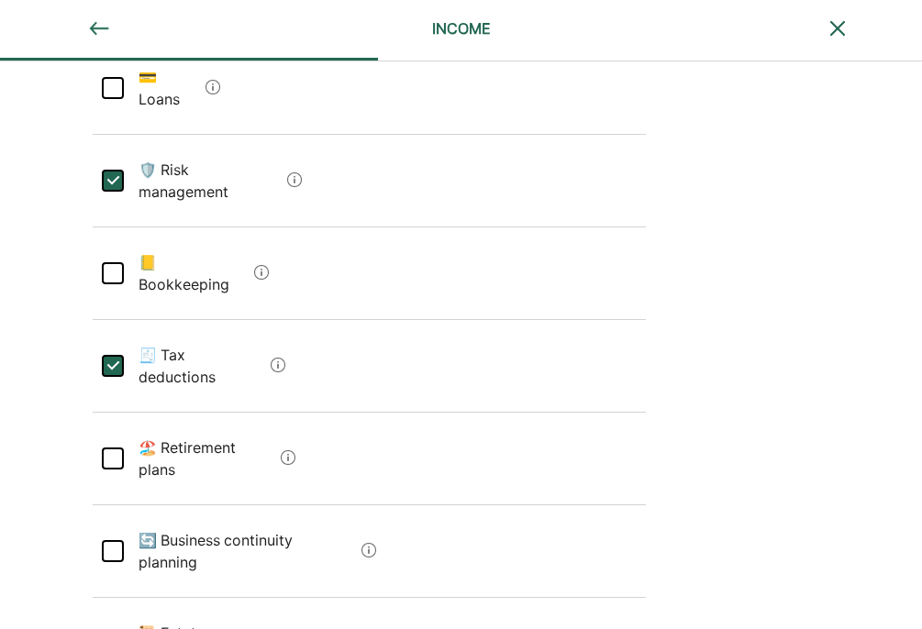
click at [109, 540] on div at bounding box center [113, 551] width 22 height 22
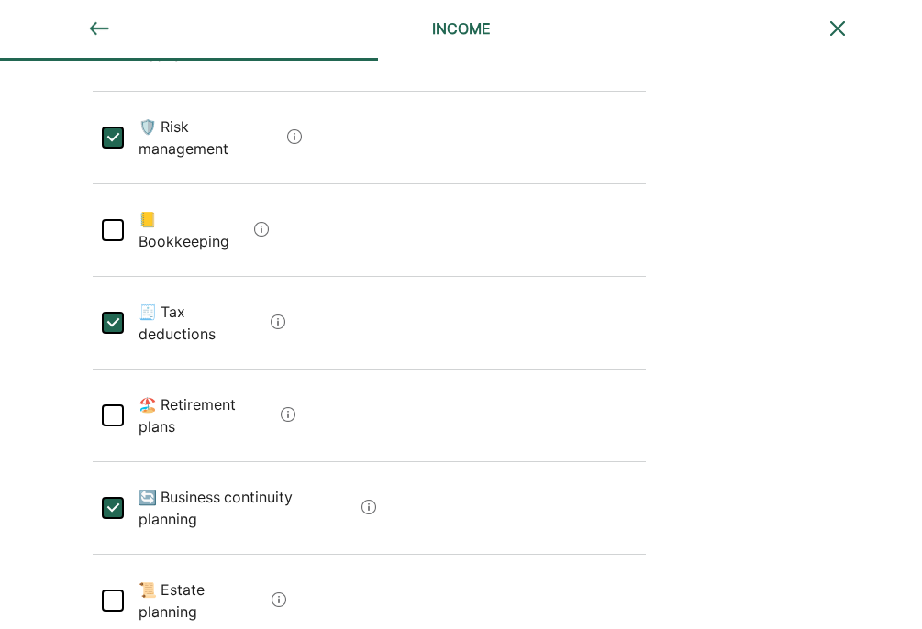
scroll to position [477, 0]
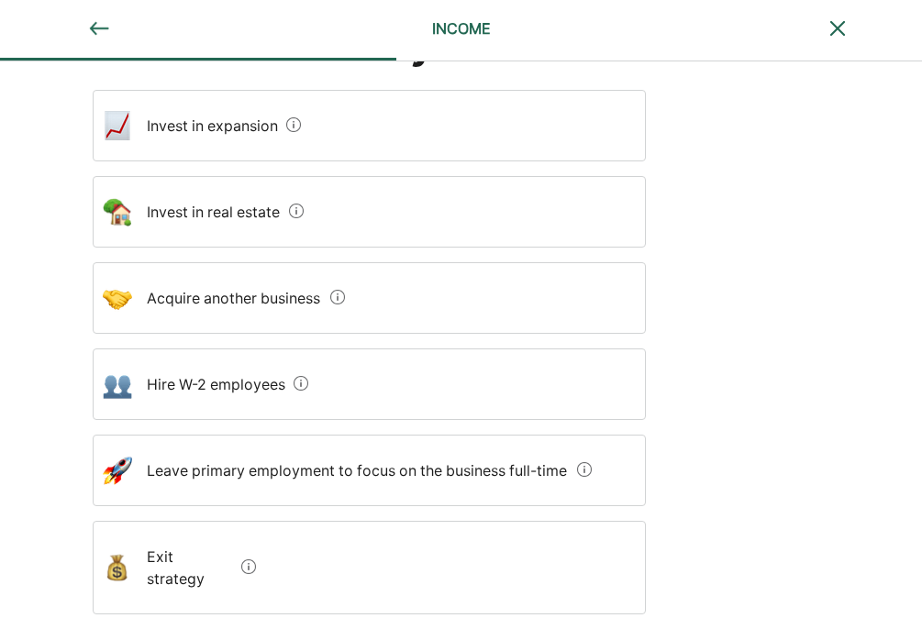
scroll to position [190, 0]
click at [183, 139] on expansion "Invest in expansion" at bounding box center [205, 127] width 147 height 51
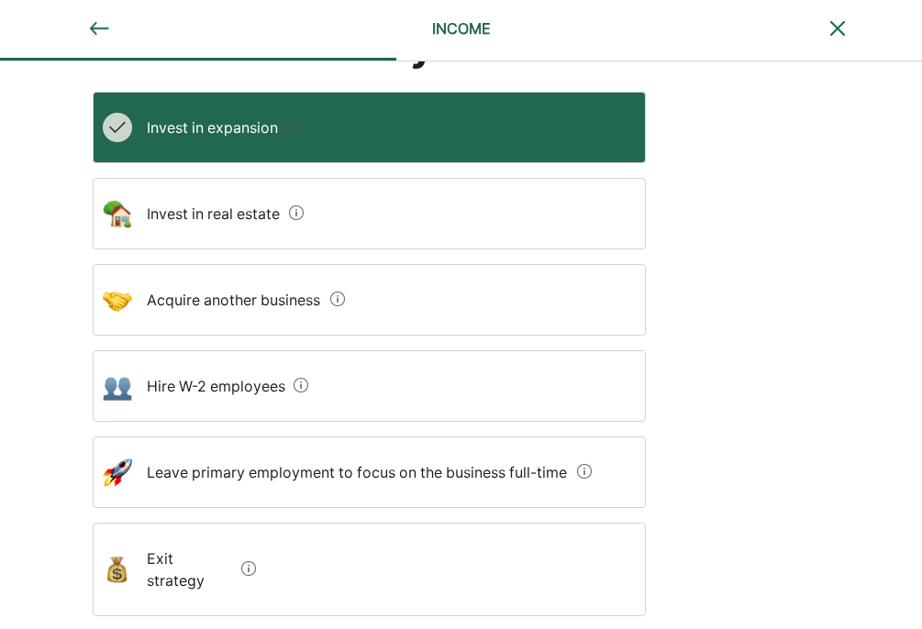
click at [209, 377] on employees "Hire W-2 employees" at bounding box center [209, 385] width 154 height 51
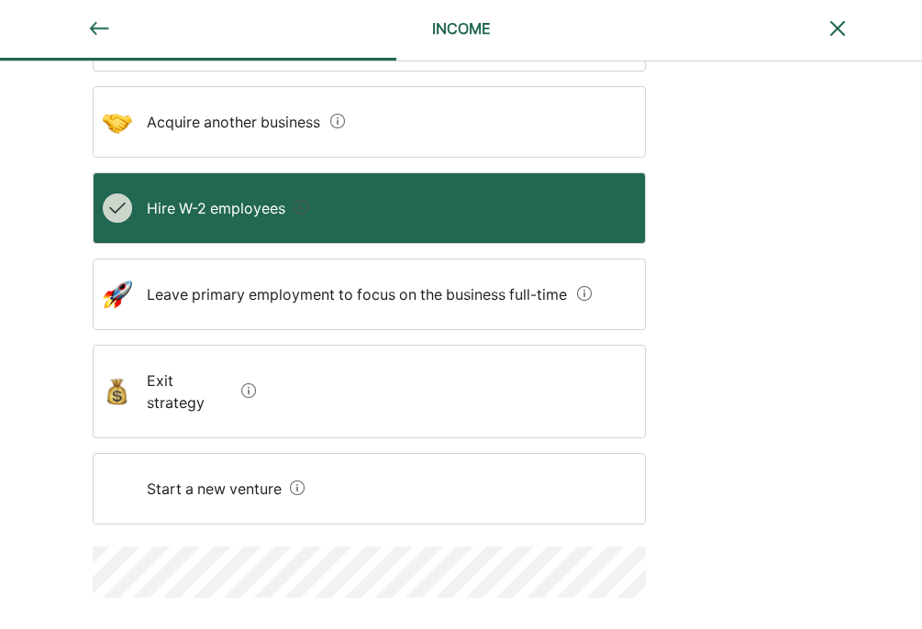
scroll to position [404, 0]
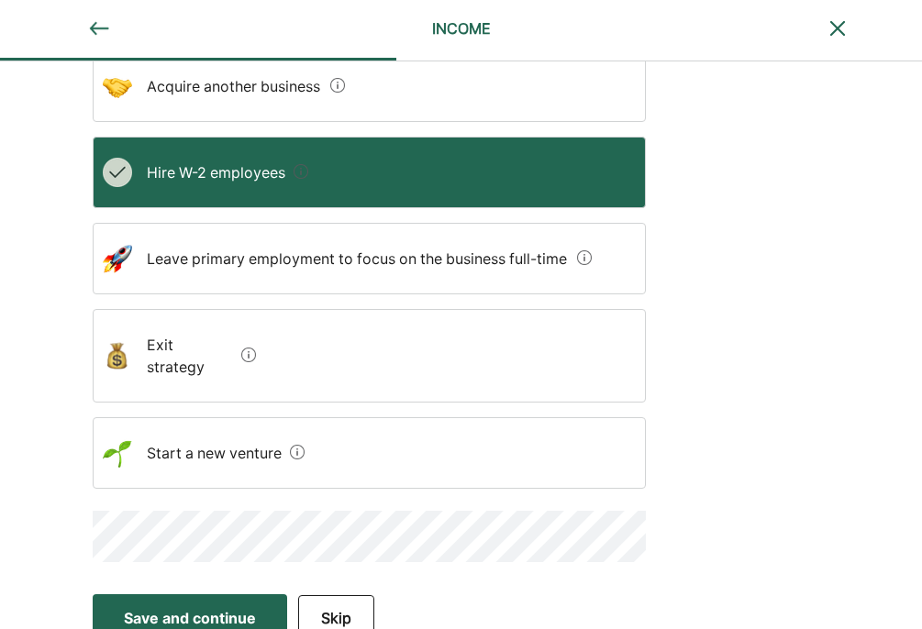
click at [185, 345] on strategy "Exit strategy" at bounding box center [183, 355] width 102 height 73
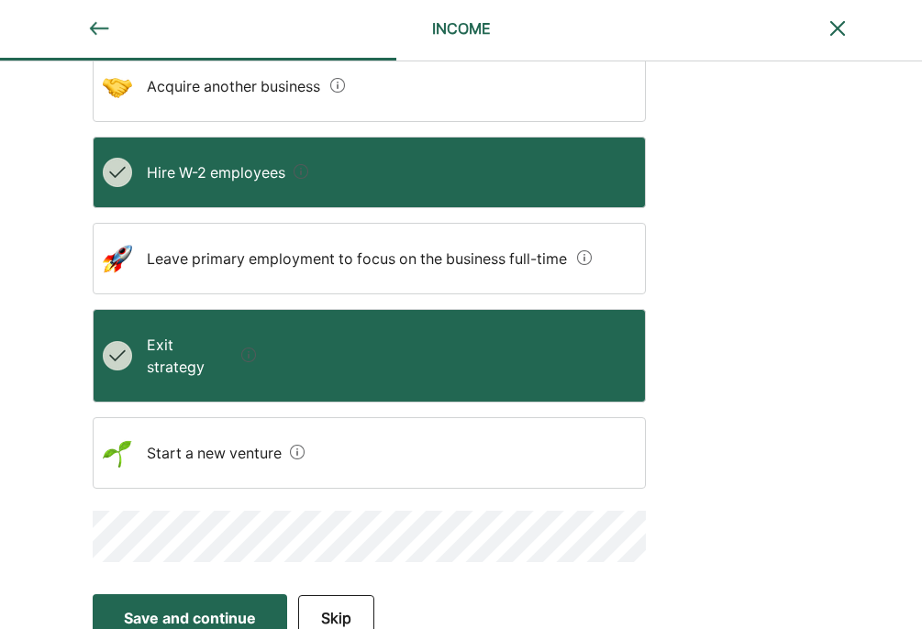
click at [208, 431] on venture "Start a new venture" at bounding box center [207, 452] width 151 height 51
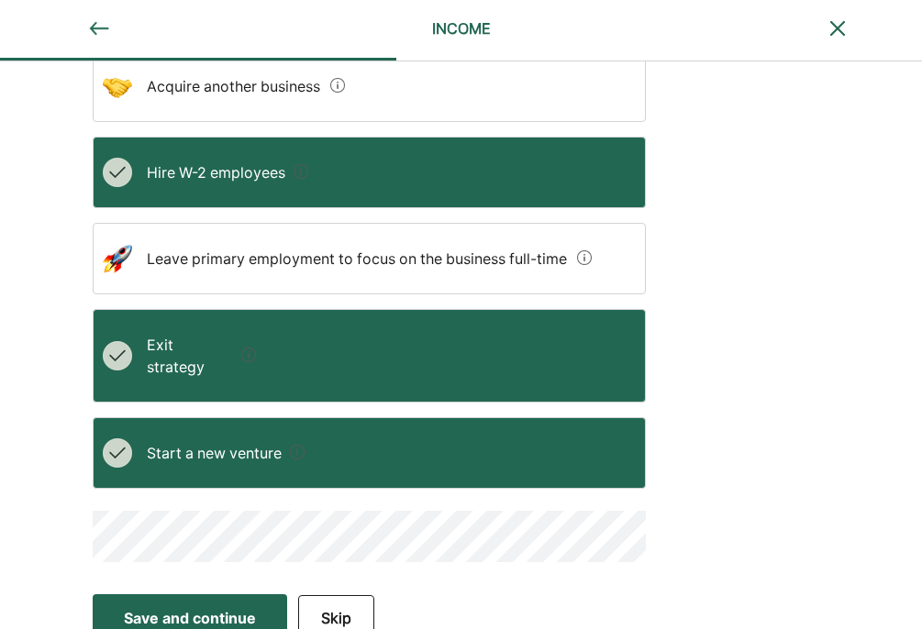
click at [186, 607] on div "Save and continue" at bounding box center [190, 618] width 132 height 22
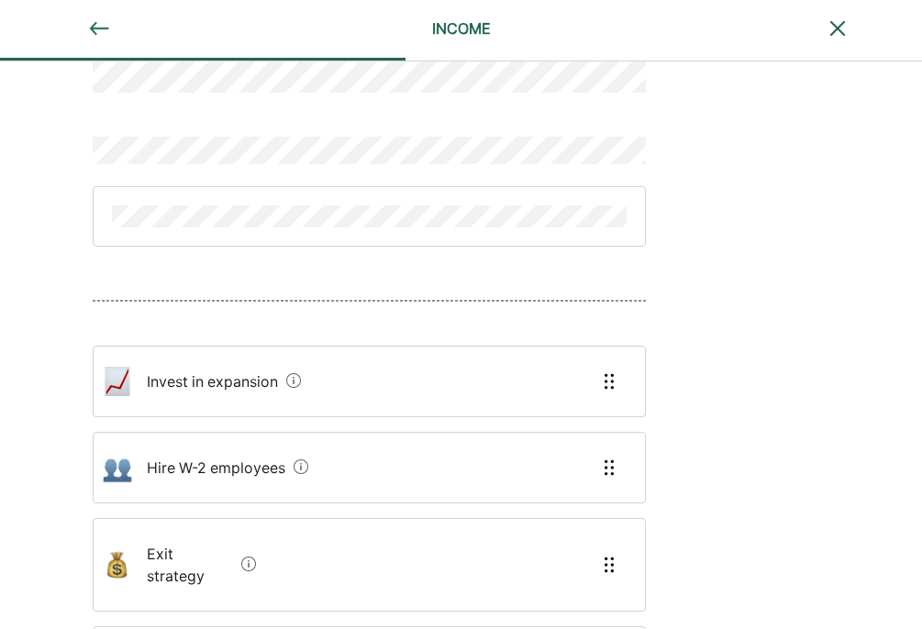
scroll to position [153, 0]
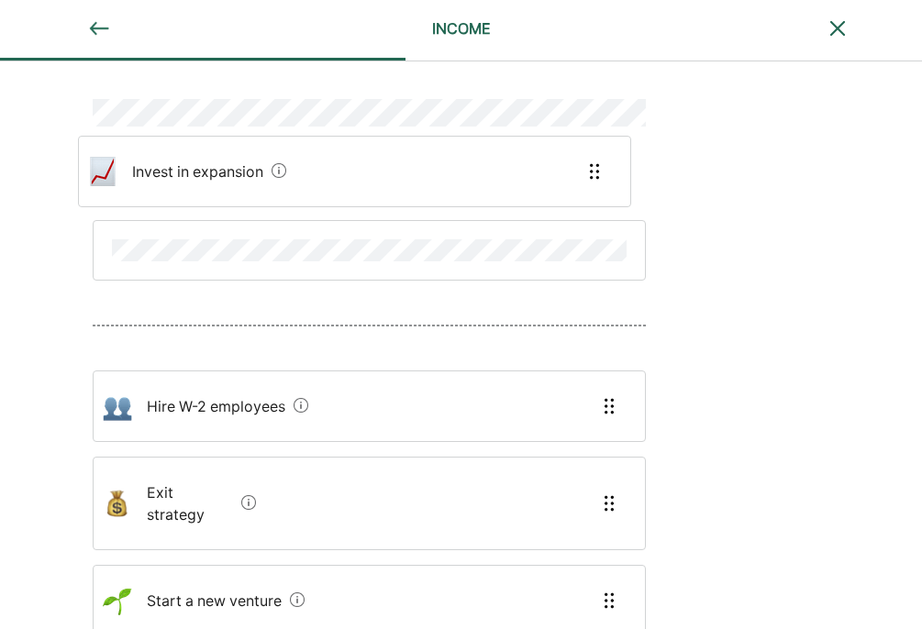
drag, startPoint x: 234, startPoint y: 338, endPoint x: 219, endPoint y: 157, distance: 182.2
click at [219, 157] on div "Invest in expansion Hire W-2 employees Exit strategy Start a new venture" at bounding box center [369, 318] width 553 height 809
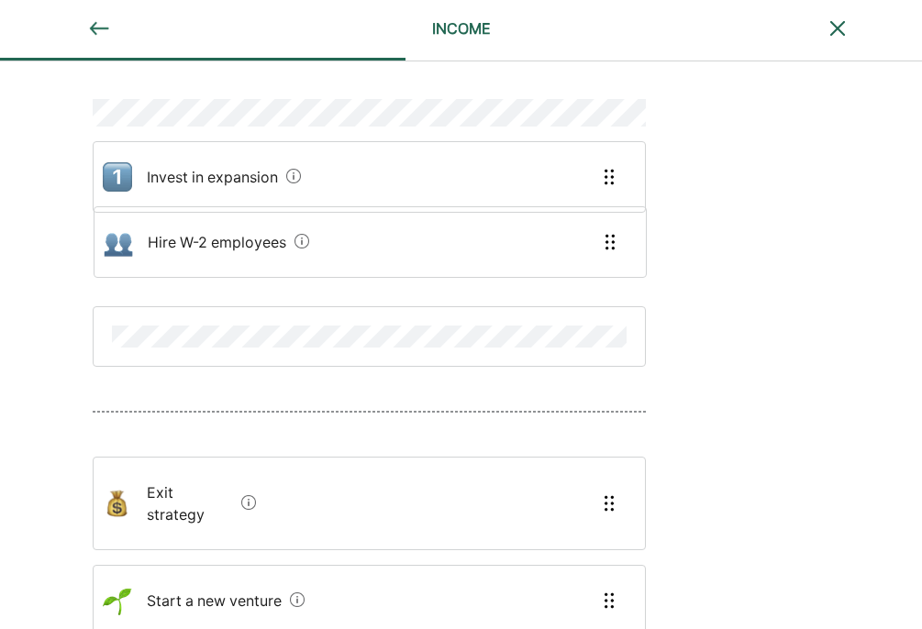
drag, startPoint x: 219, startPoint y: 414, endPoint x: 220, endPoint y: 237, distance: 177.0
click at [220, 237] on div "Invest in expansion Hire W-2 employees Exit strategy Start a new venture" at bounding box center [369, 318] width 553 height 809
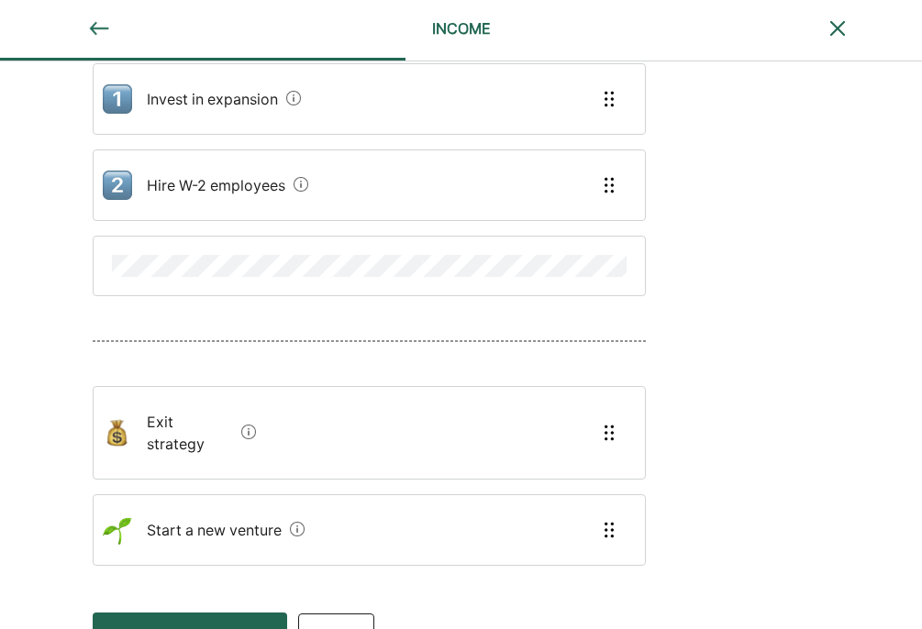
scroll to position [249, 0]
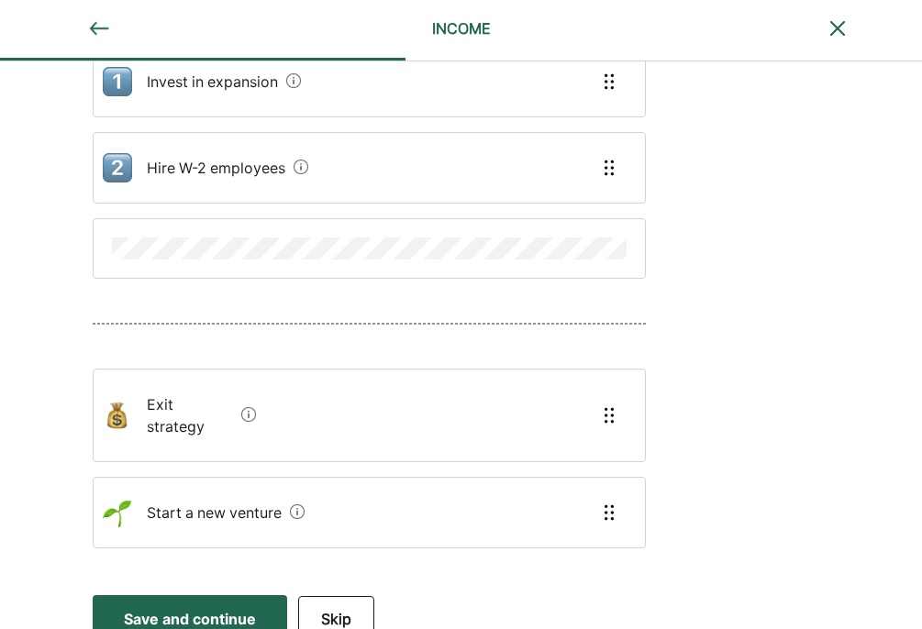
click at [191, 608] on div "Save and continue" at bounding box center [190, 619] width 132 height 22
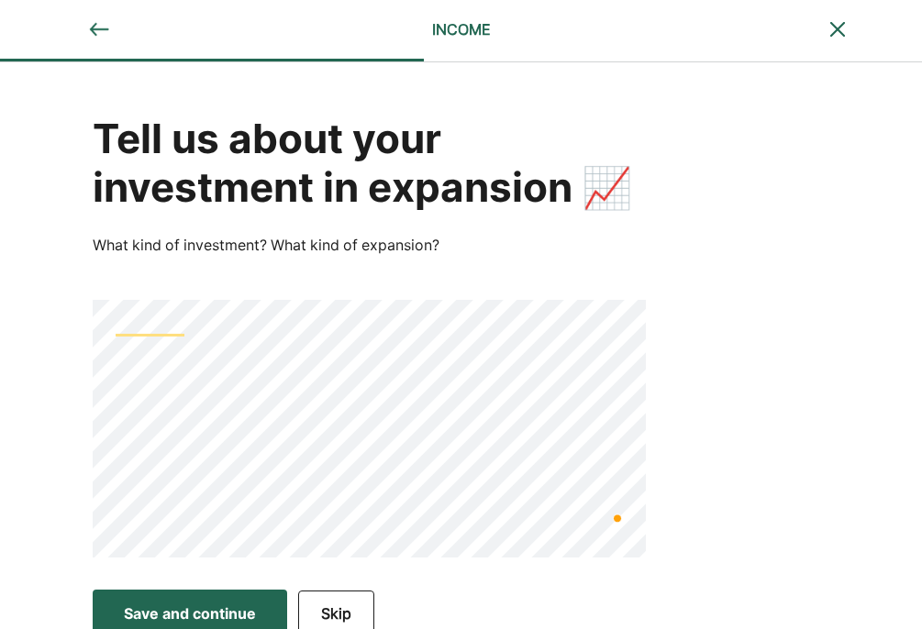
scroll to position [17, 0]
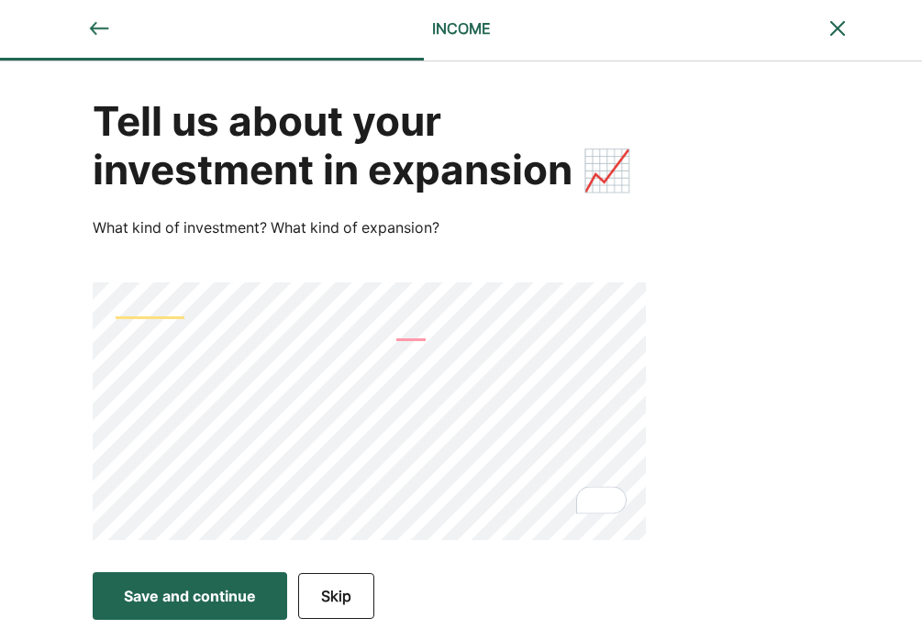
click at [233, 598] on div "Save and continue" at bounding box center [190, 596] width 132 height 22
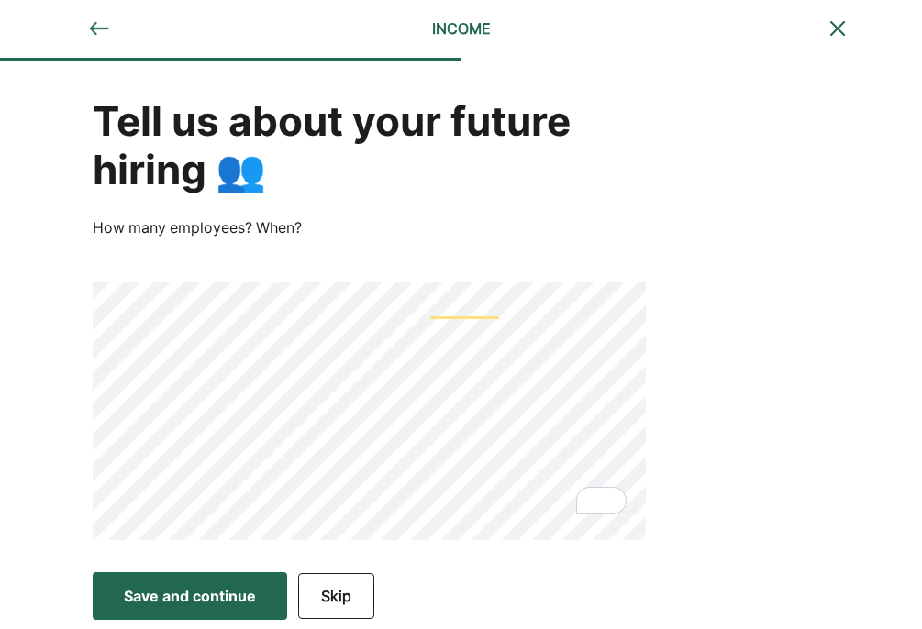
click at [213, 604] on div "Save and continue" at bounding box center [190, 596] width 132 height 22
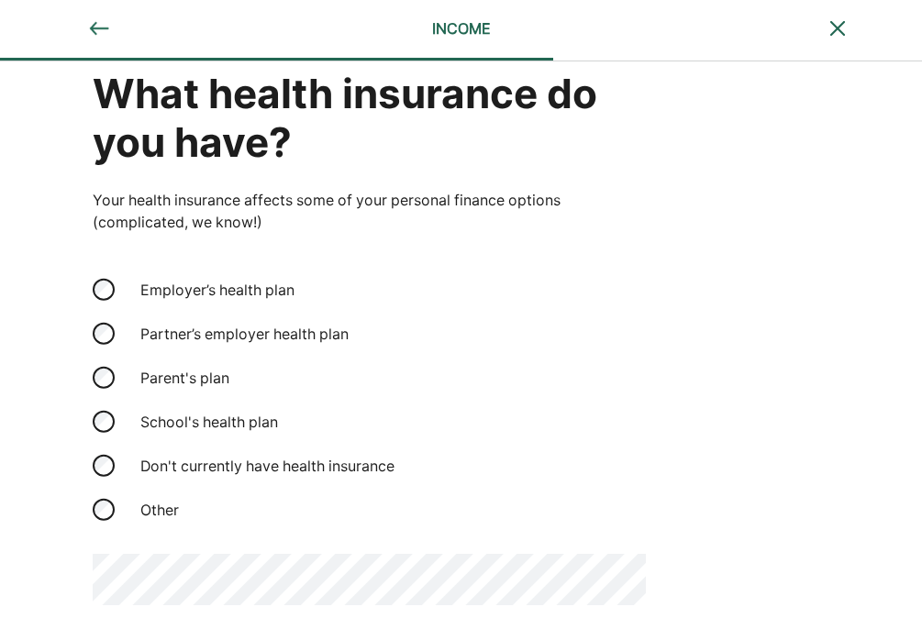
scroll to position [118, 0]
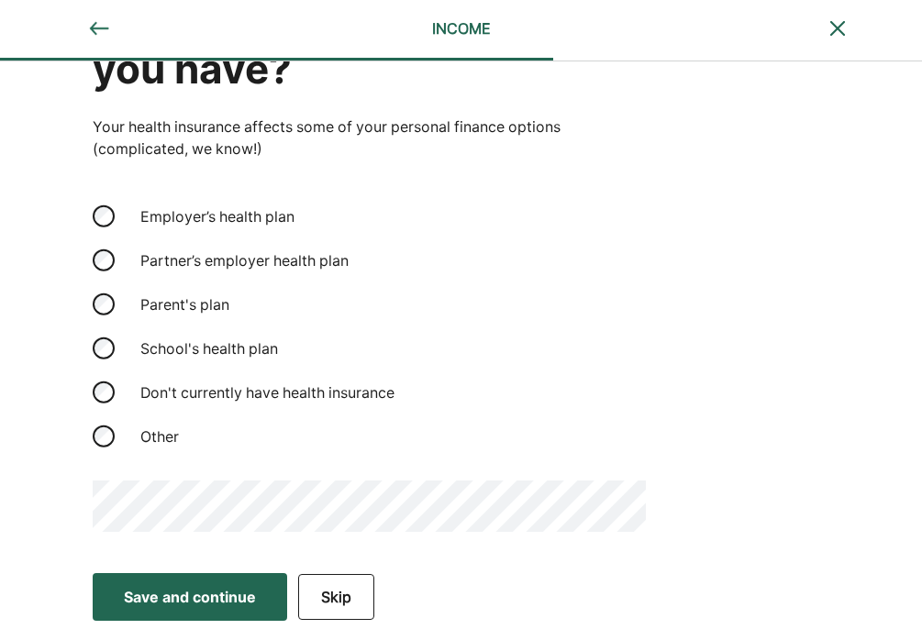
click at [213, 593] on div "Save and continue" at bounding box center [190, 597] width 132 height 22
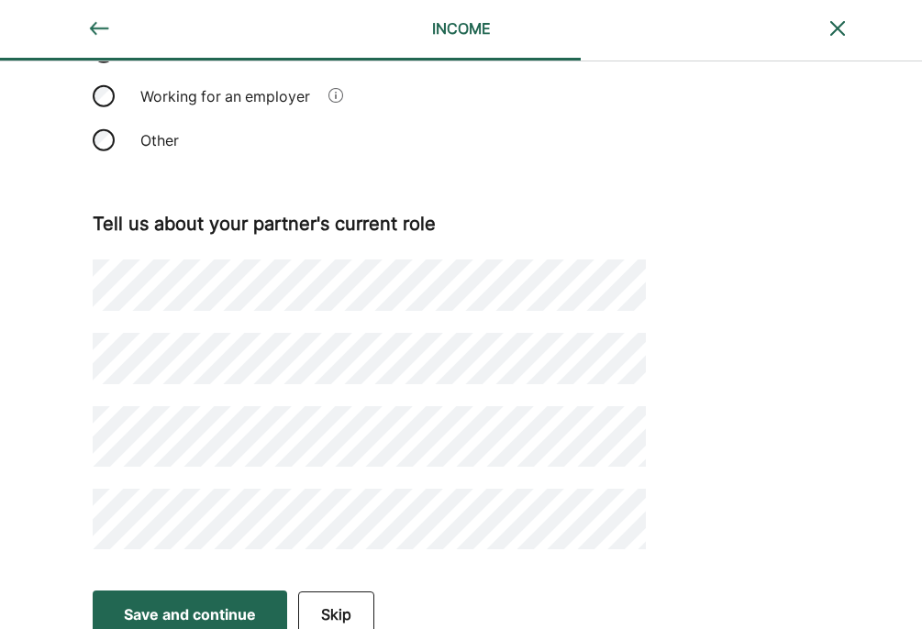
scroll to position [353, 0]
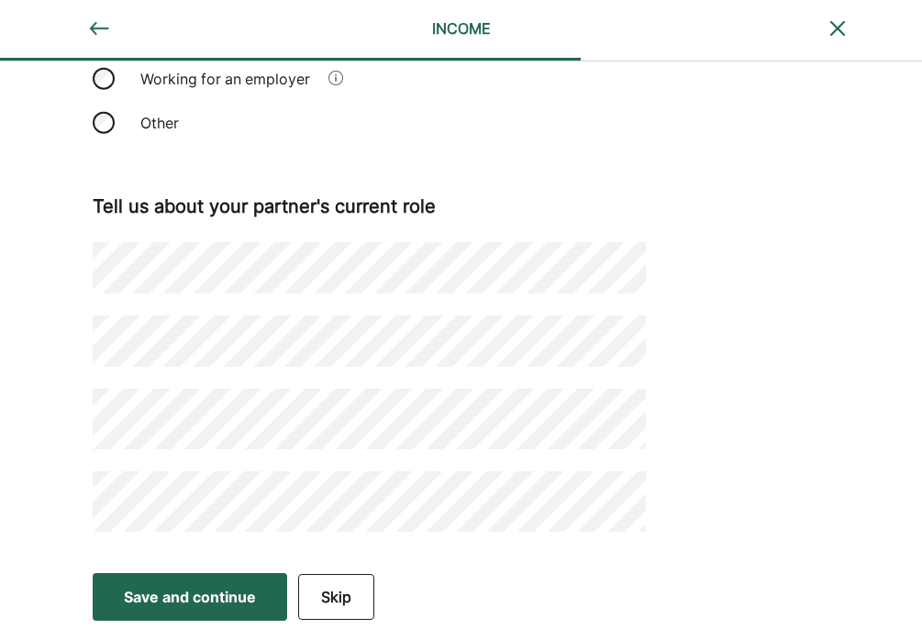
click at [188, 604] on div "Save and continue" at bounding box center [190, 597] width 132 height 22
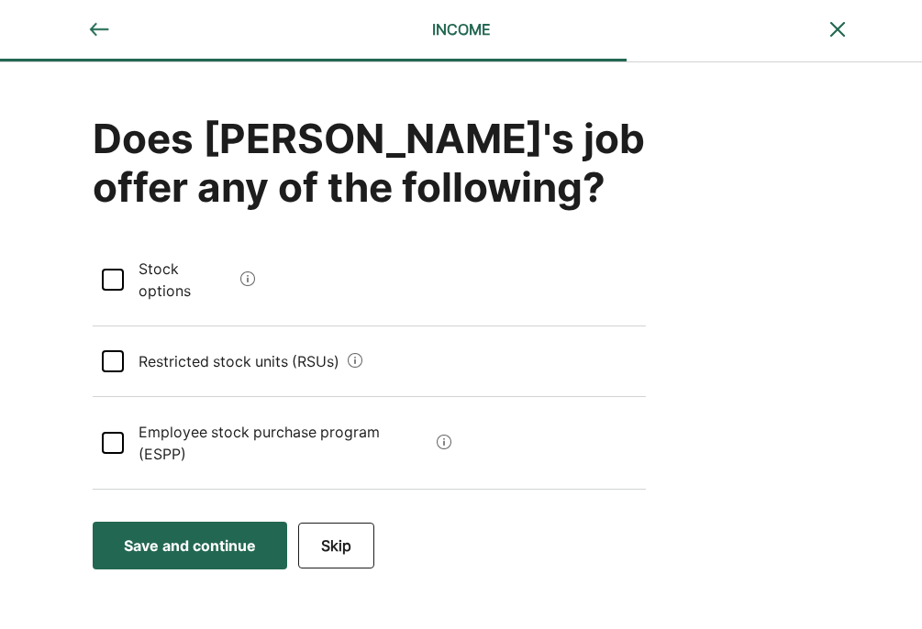
click at [189, 535] on div "Save and continue" at bounding box center [190, 546] width 132 height 22
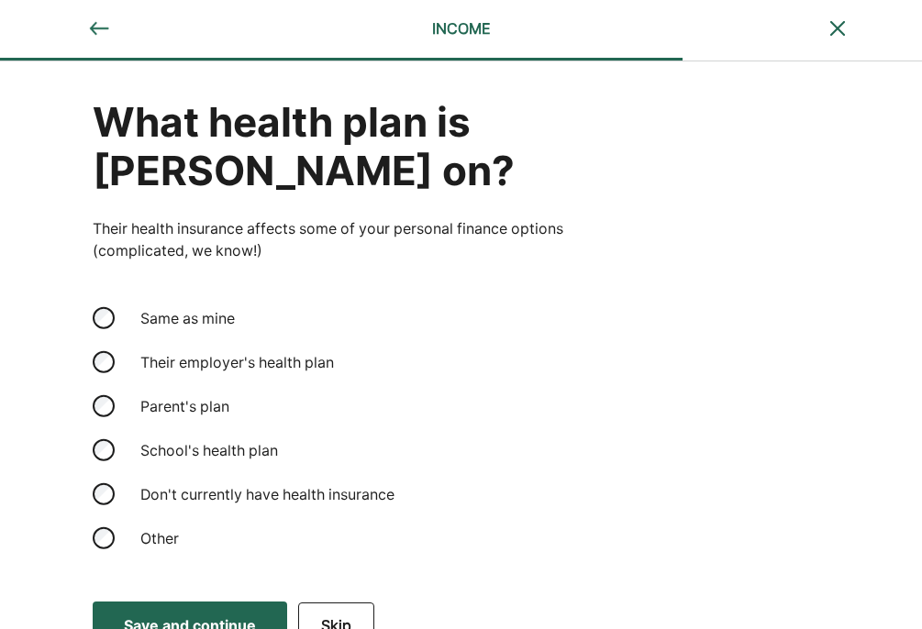
scroll to position [45, 0]
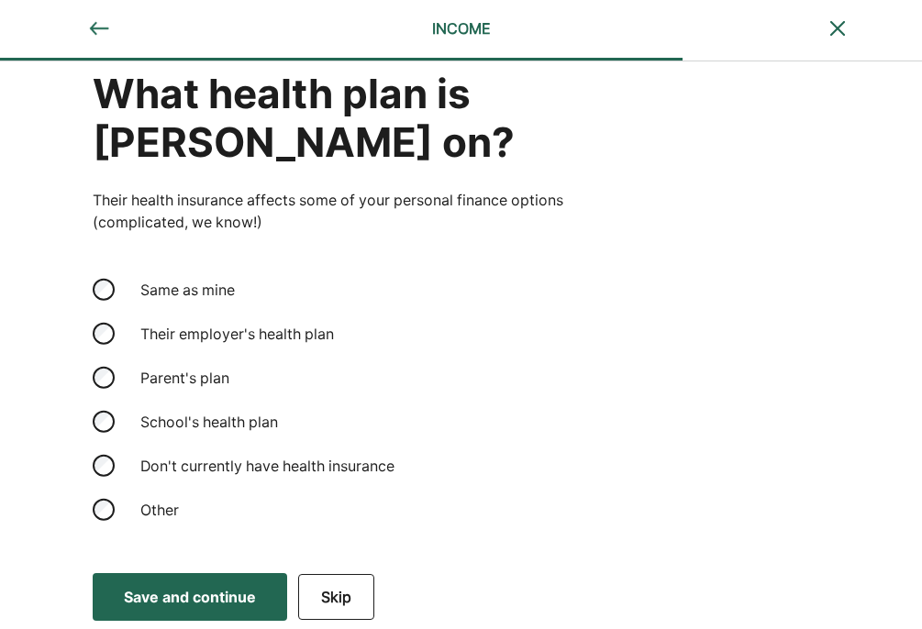
click at [212, 602] on div "Save and continue" at bounding box center [190, 597] width 132 height 22
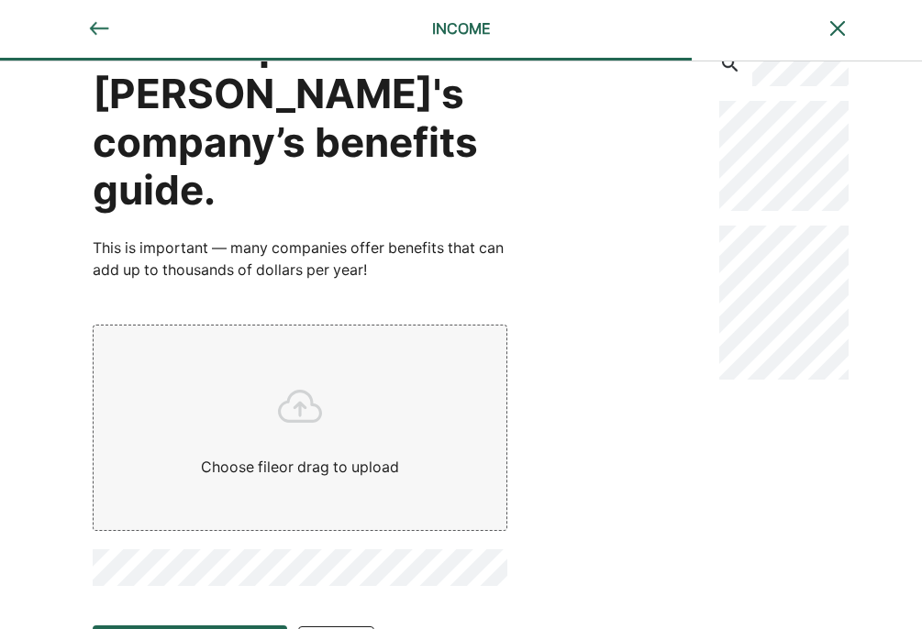
scroll to position [96, 0]
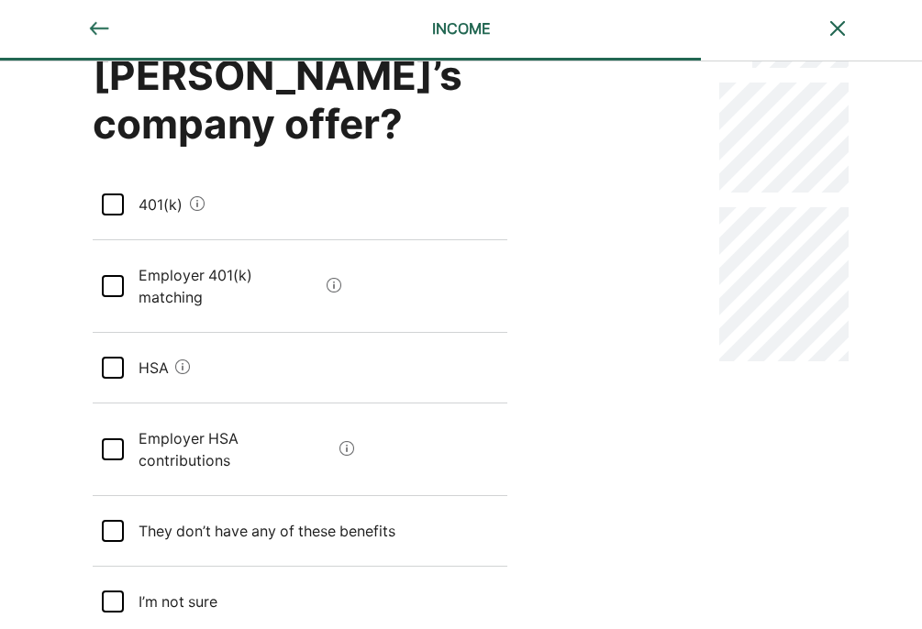
scroll to position [165, 0]
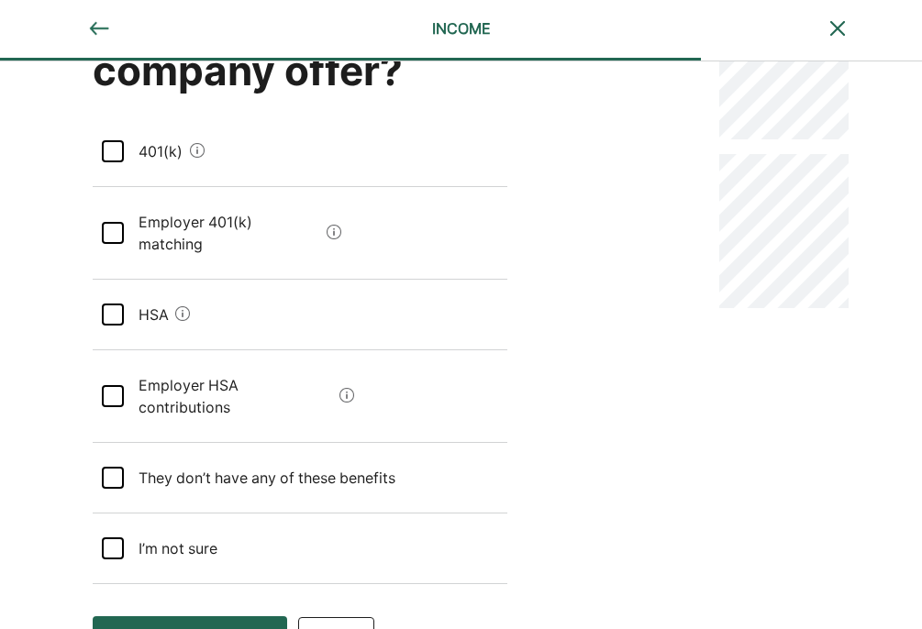
click at [128, 523] on sure "I’m not sure" at bounding box center [171, 548] width 94 height 51
click at [230, 628] on div "Save and continue" at bounding box center [190, 640] width 132 height 22
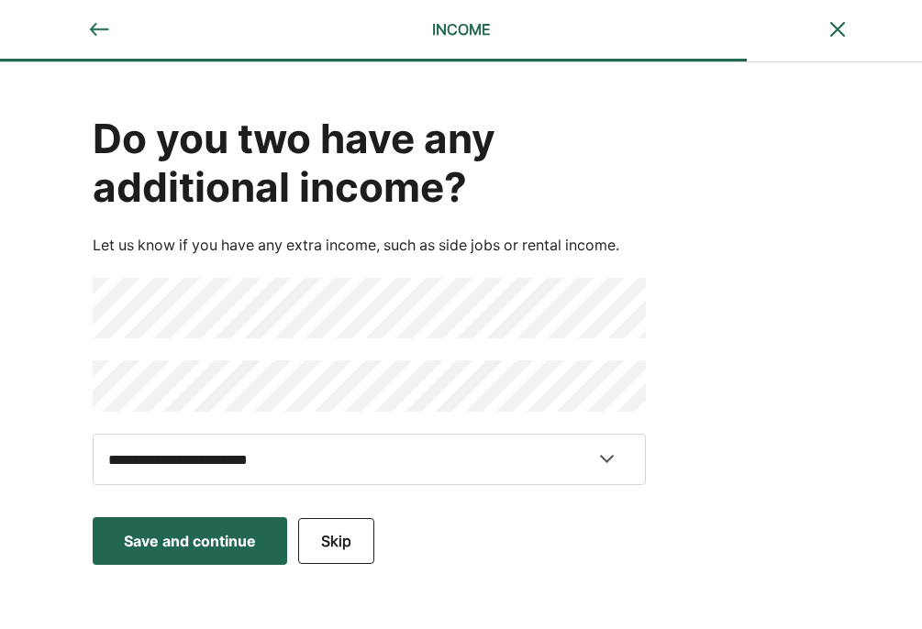
click at [210, 540] on div "Save and continue" at bounding box center [190, 541] width 132 height 22
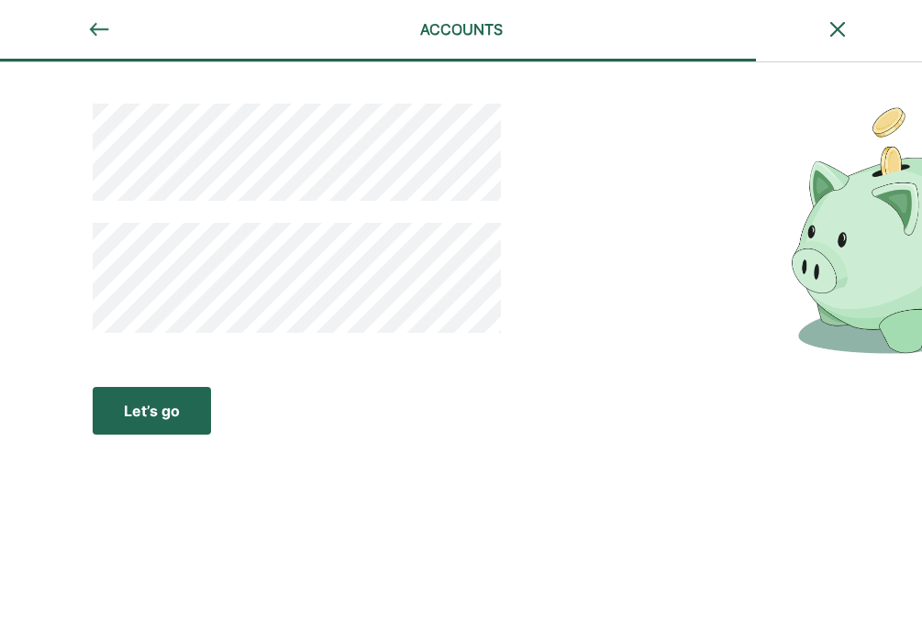
click at [168, 413] on div "Let’s go" at bounding box center [152, 411] width 56 height 22
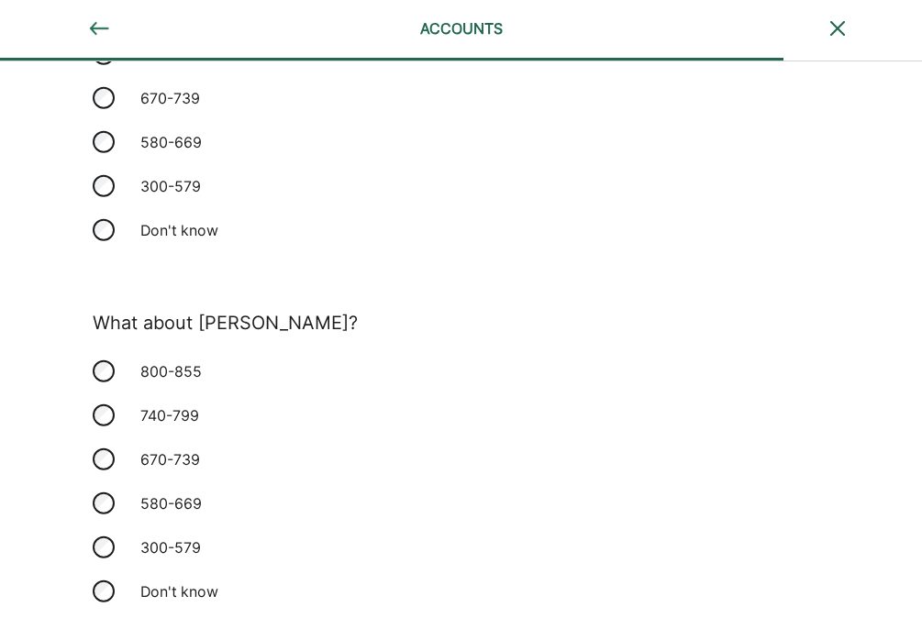
scroll to position [337, 0]
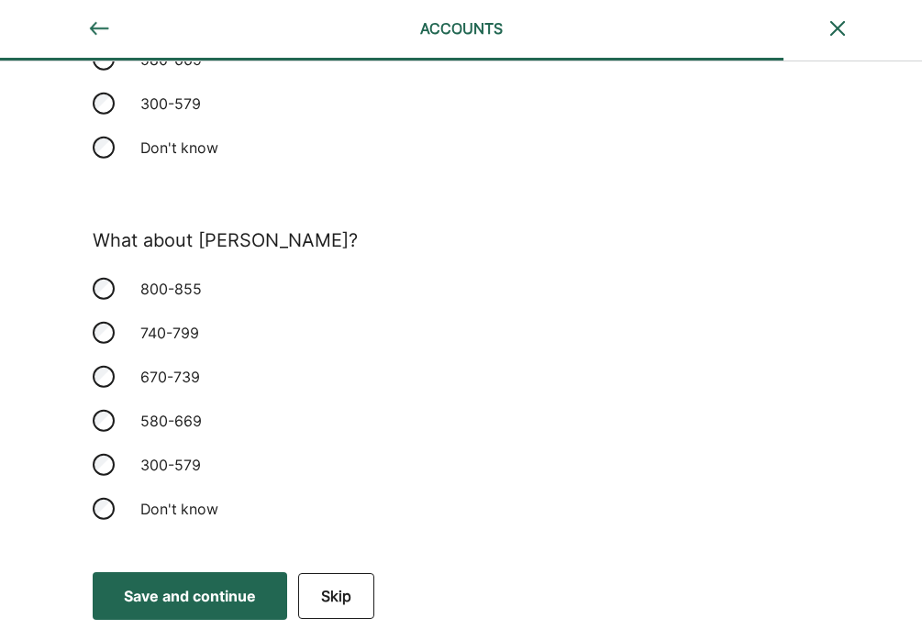
click at [200, 611] on button "Save and continue Save Save and continue" at bounding box center [190, 596] width 194 height 48
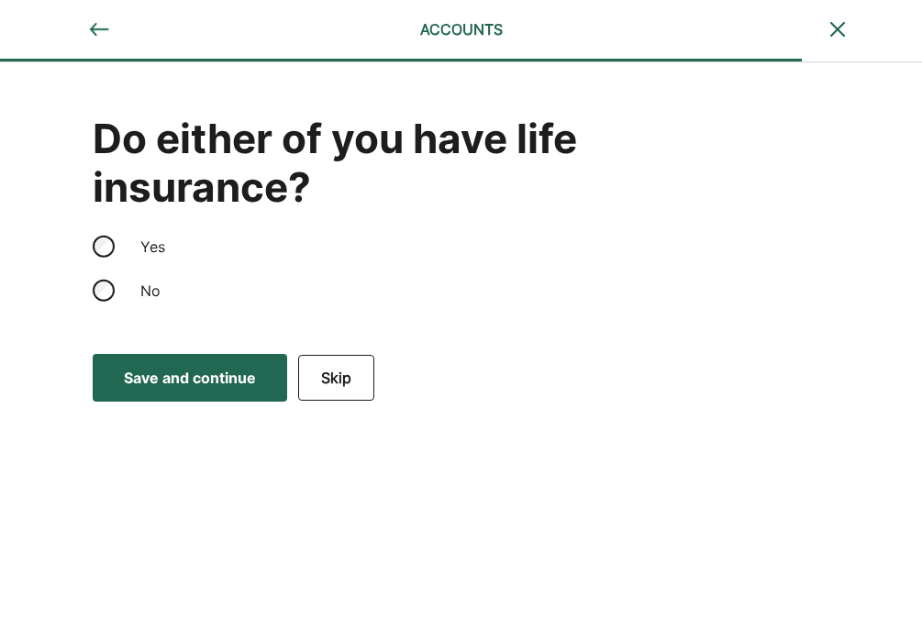
click at [148, 367] on div "Save and continue" at bounding box center [190, 378] width 132 height 22
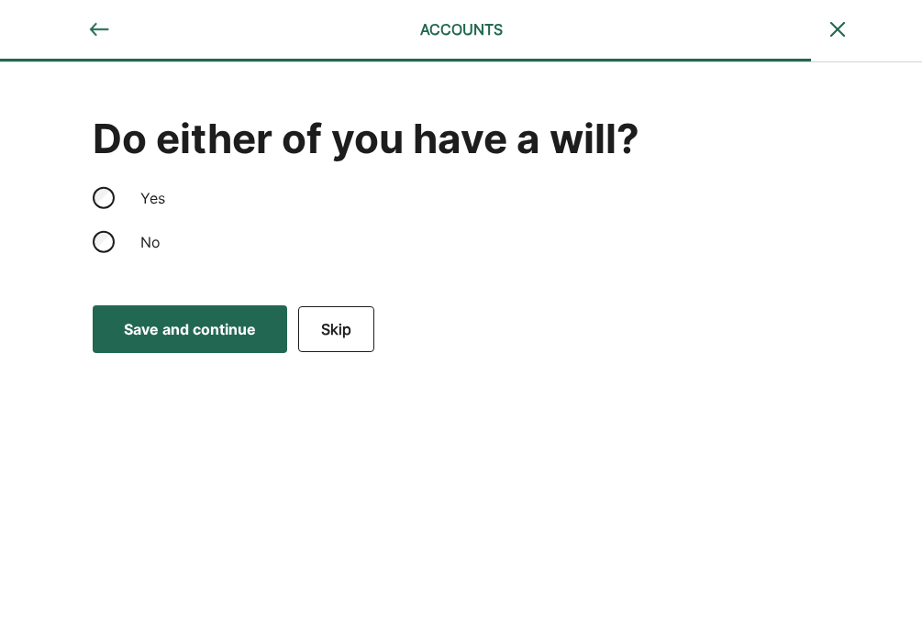
click at [161, 326] on div "Save and continue" at bounding box center [190, 329] width 132 height 22
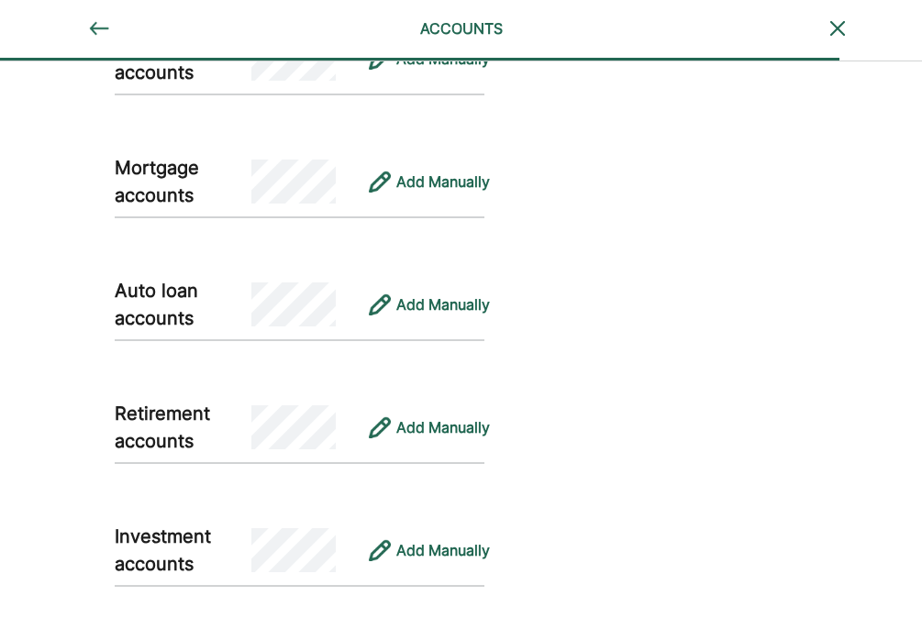
scroll to position [1099, 0]
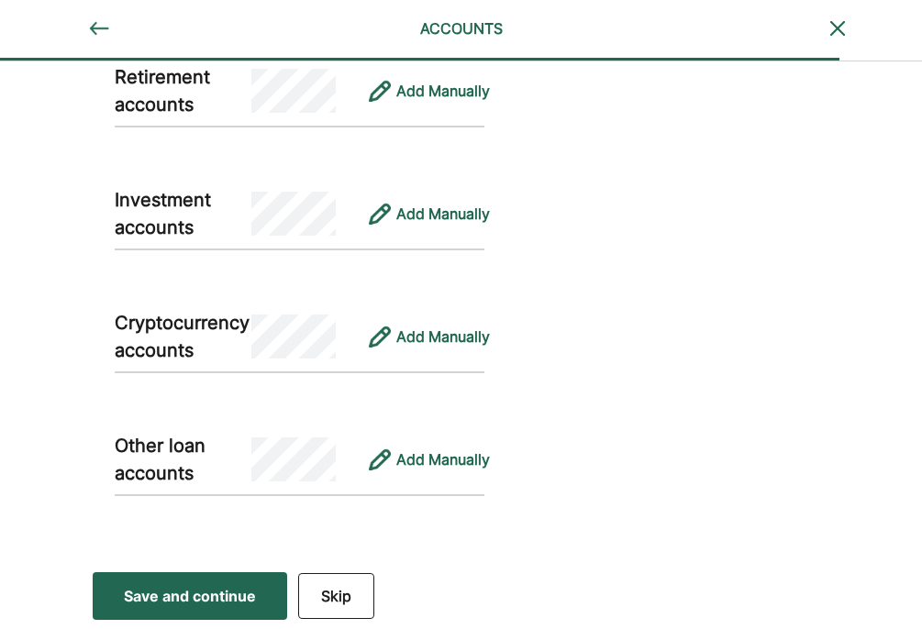
click at [327, 587] on button "Skip" at bounding box center [336, 596] width 76 height 46
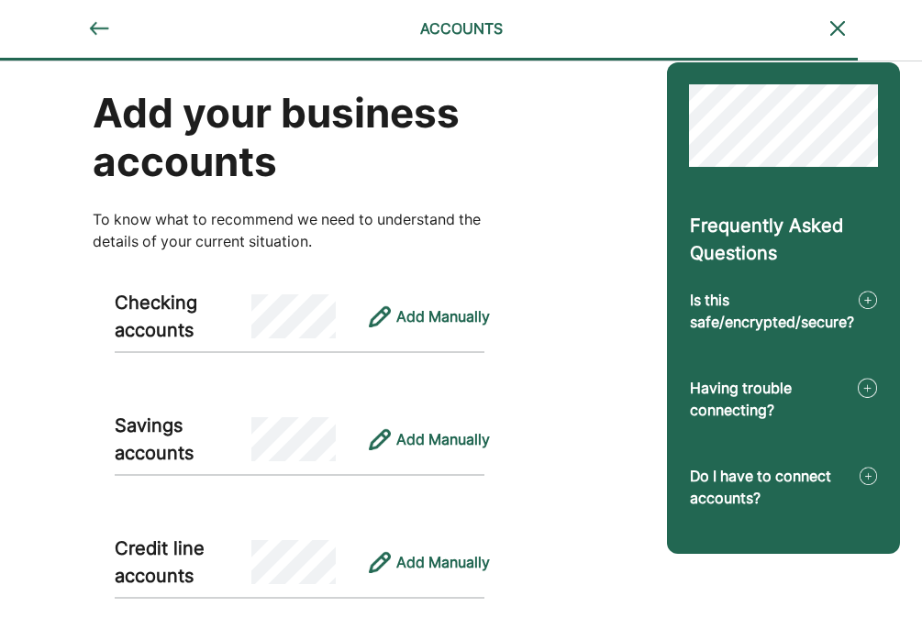
scroll to position [247, 0]
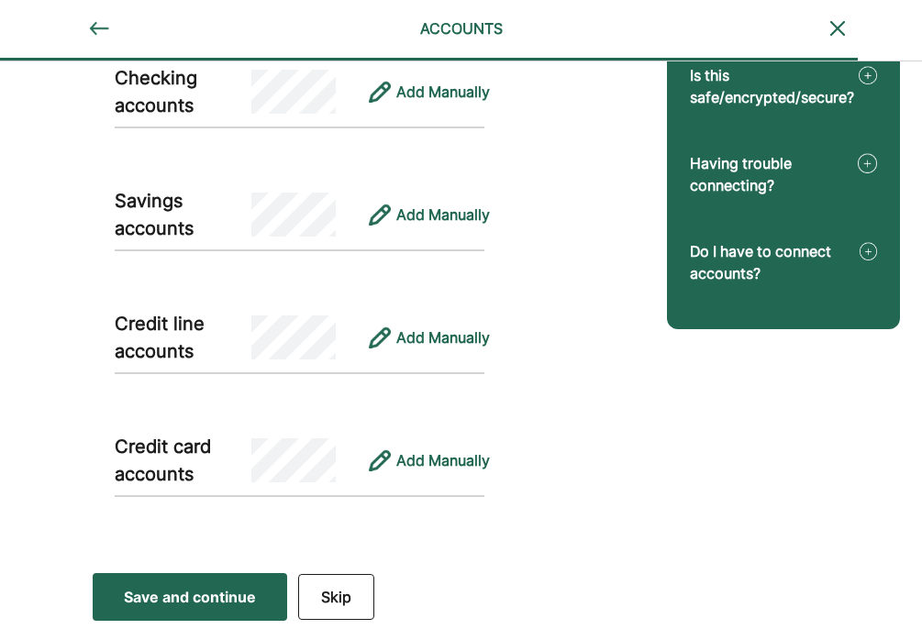
click at [341, 617] on button "Skip" at bounding box center [336, 597] width 76 height 46
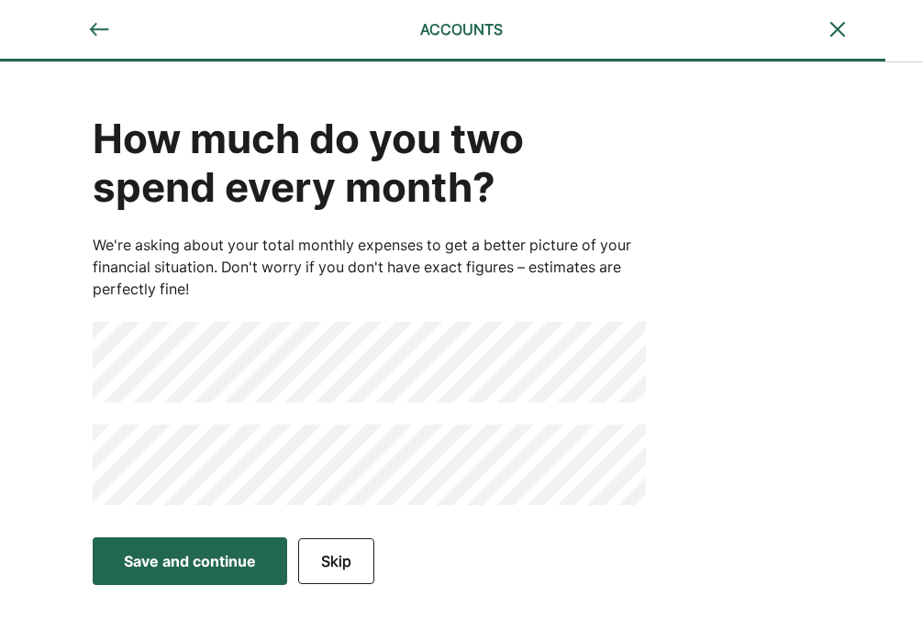
click at [182, 560] on div "Save and continue" at bounding box center [190, 561] width 132 height 22
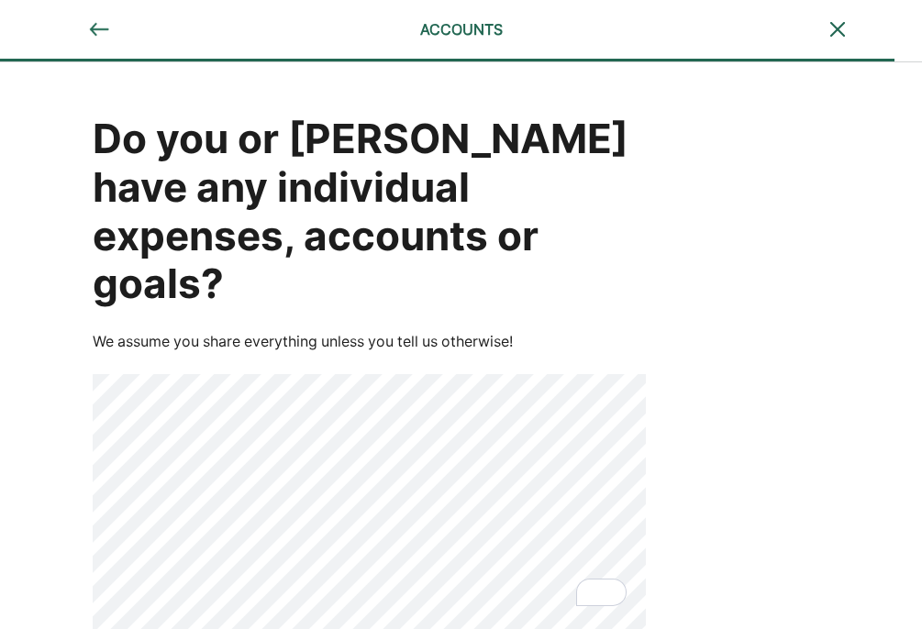
scroll to position [44, 0]
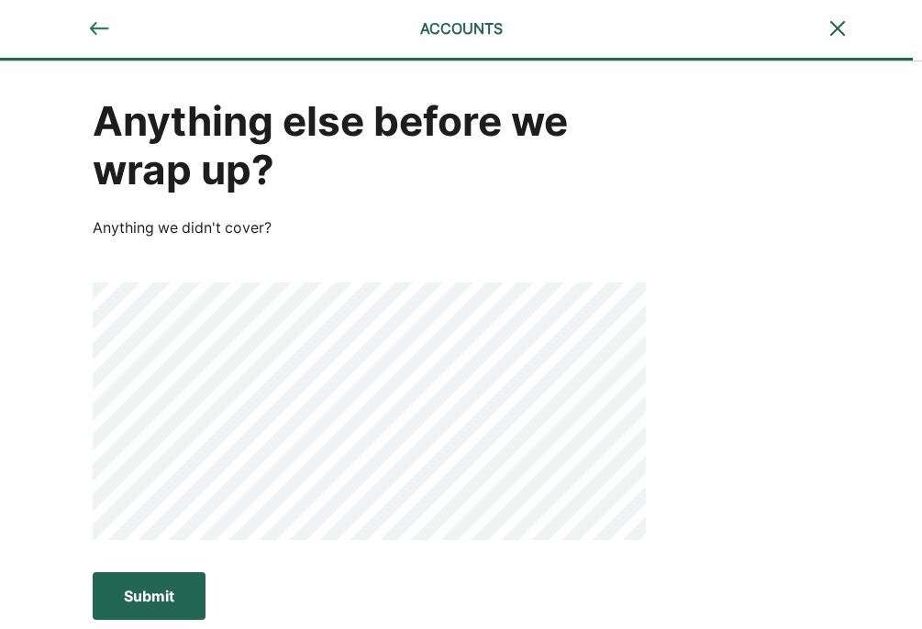
scroll to position [17, 0]
click at [162, 593] on div "Submit" at bounding box center [149, 596] width 50 height 22
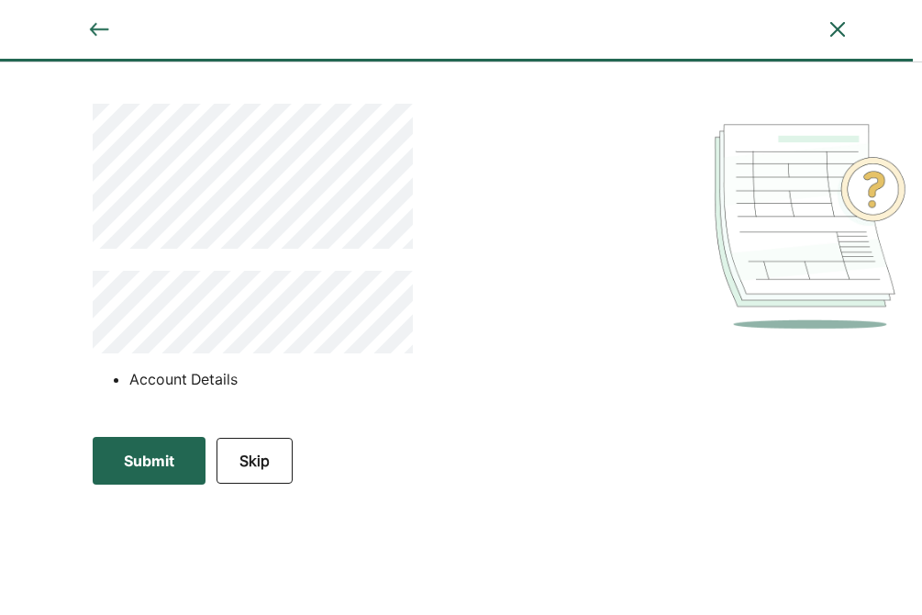
scroll to position [1, 0]
click at [145, 458] on div "Submit" at bounding box center [149, 460] width 50 height 22
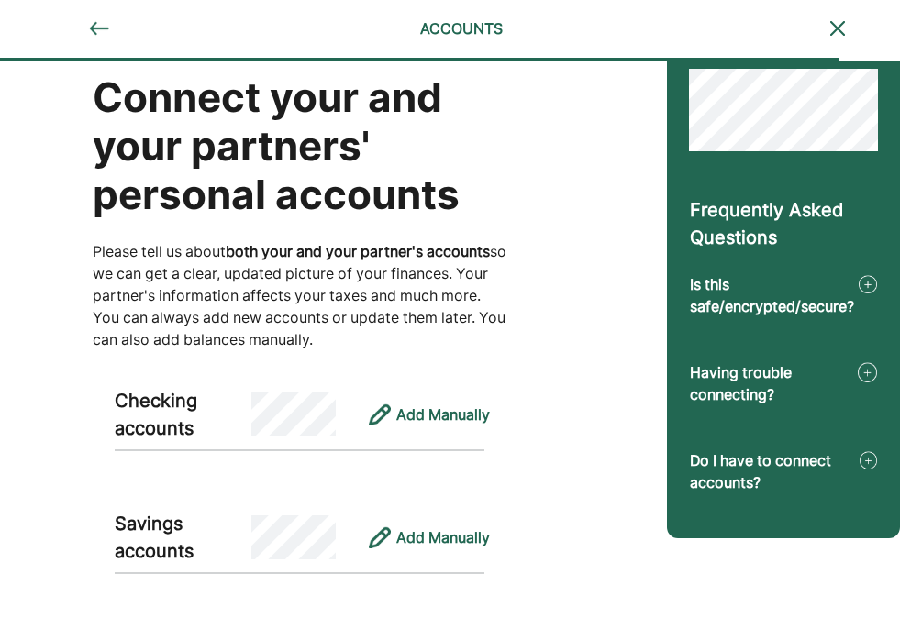
scroll to position [0, 0]
